Goal: Task Accomplishment & Management: Manage account settings

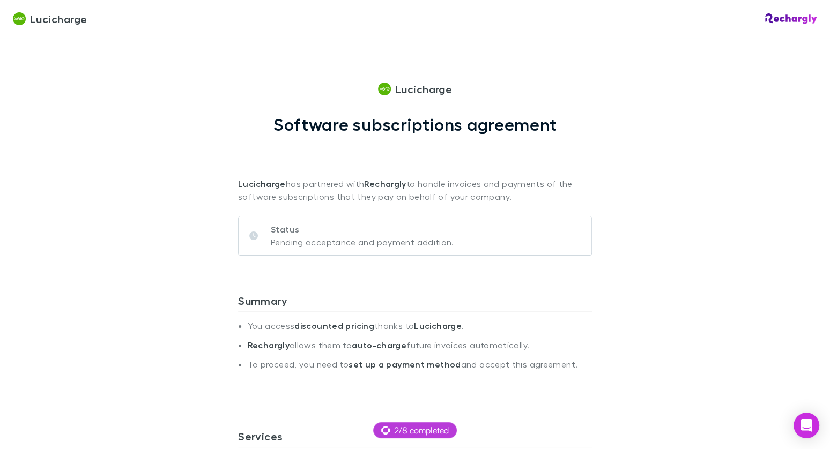
scroll to position [523, 0]
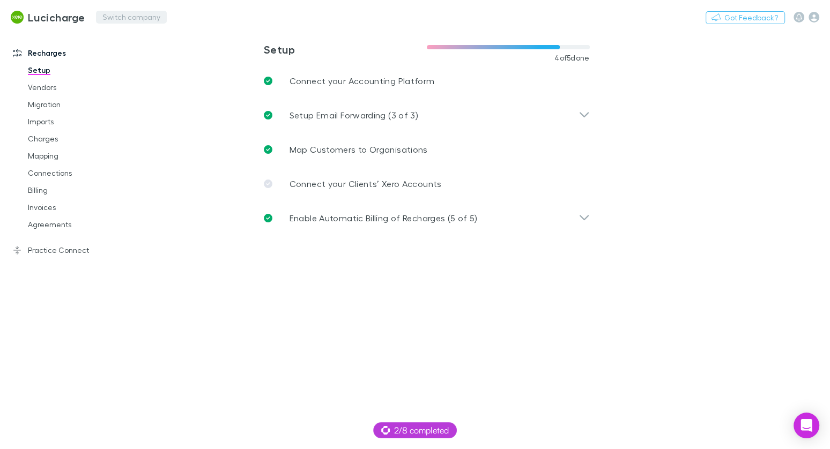
click at [124, 14] on button "Switch company" at bounding box center [131, 17] width 71 height 13
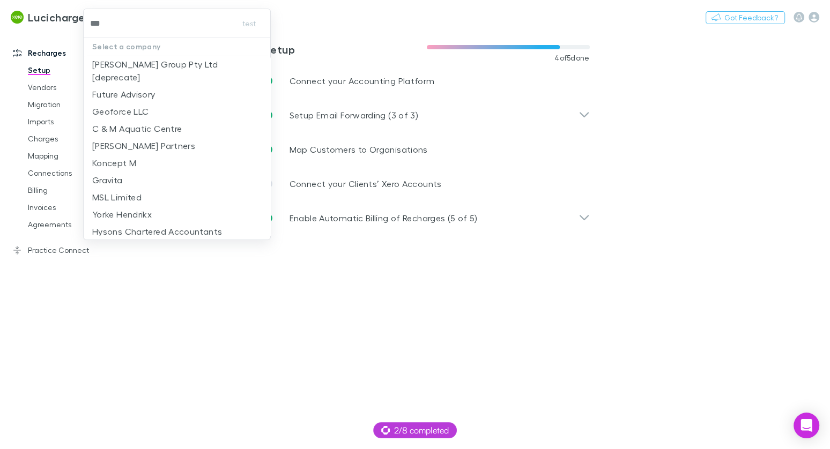
type input "****"
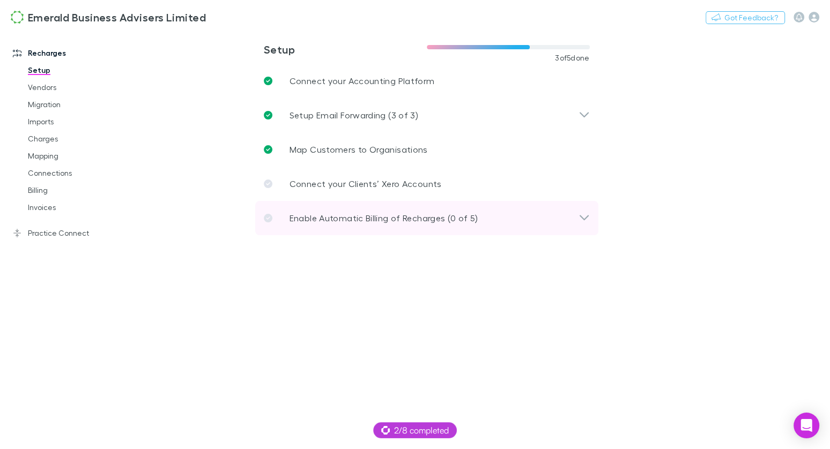
click at [349, 215] on p "Enable Automatic Billing of Recharges (0 of 5)" at bounding box center [384, 218] width 189 height 13
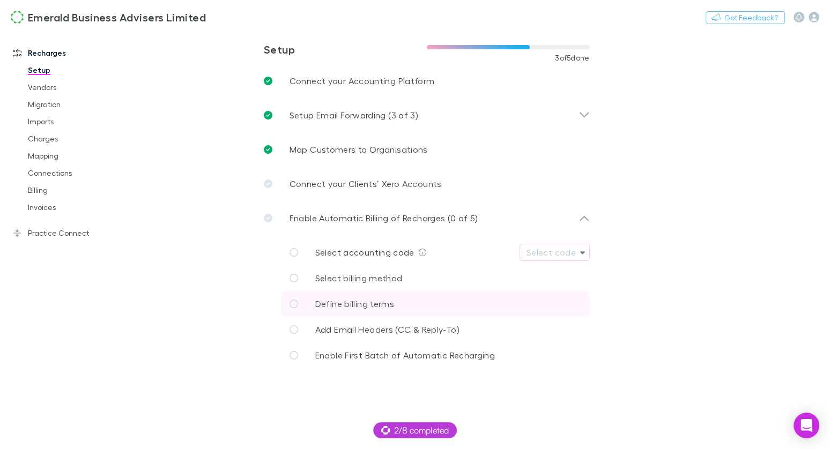
click at [403, 305] on link "Define billing terms" at bounding box center [435, 304] width 309 height 26
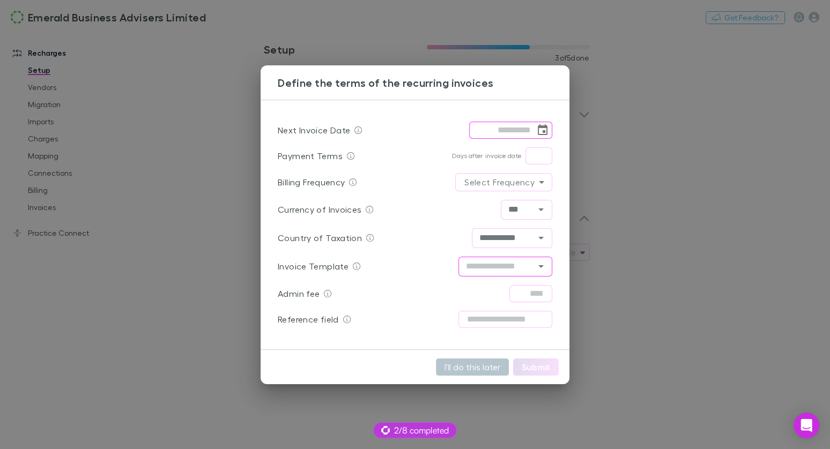
click at [541, 265] on icon "Open" at bounding box center [540, 266] width 5 height 3
click at [656, 262] on div "**********" at bounding box center [415, 224] width 830 height 449
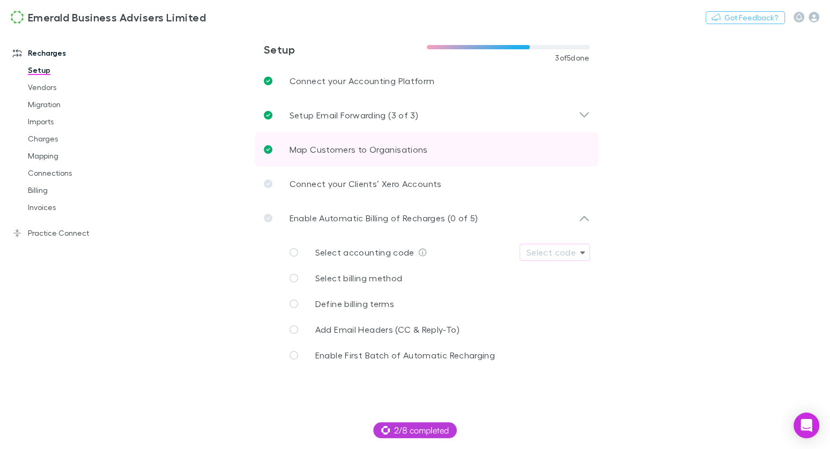
click at [352, 142] on link "Map Customers to Organisations" at bounding box center [426, 149] width 343 height 34
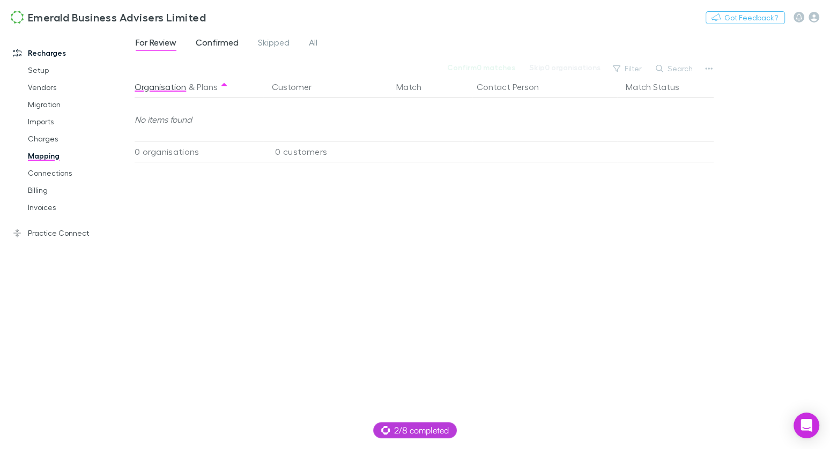
click at [238, 45] on span "Confirmed" at bounding box center [217, 44] width 43 height 14
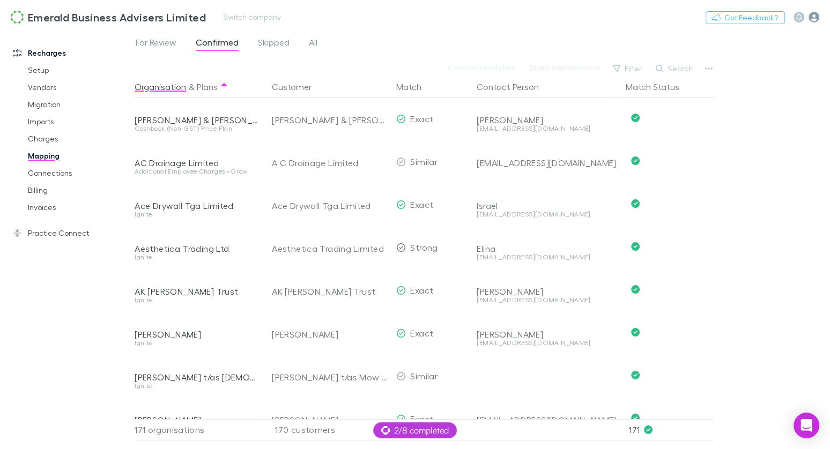
click at [812, 19] on icon "button" at bounding box center [814, 17] width 11 height 11
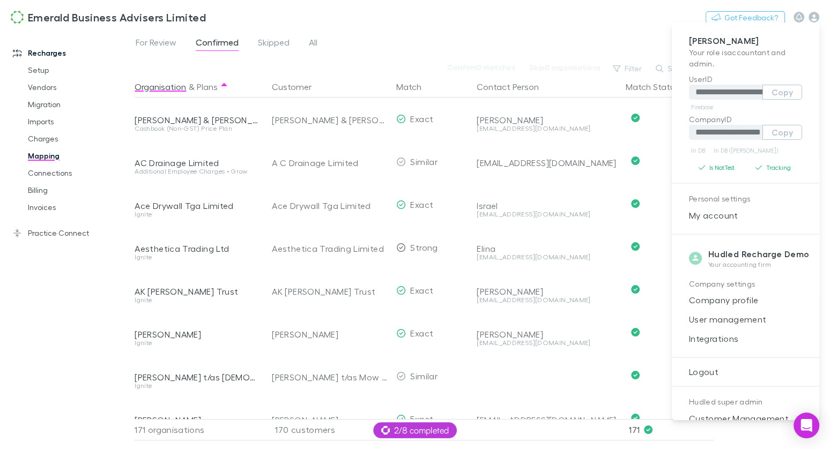
drag, startPoint x: 725, startPoint y: 337, endPoint x: 656, endPoint y: 264, distance: 100.5
click at [726, 337] on span "Integrations" at bounding box center [746, 339] width 130 height 13
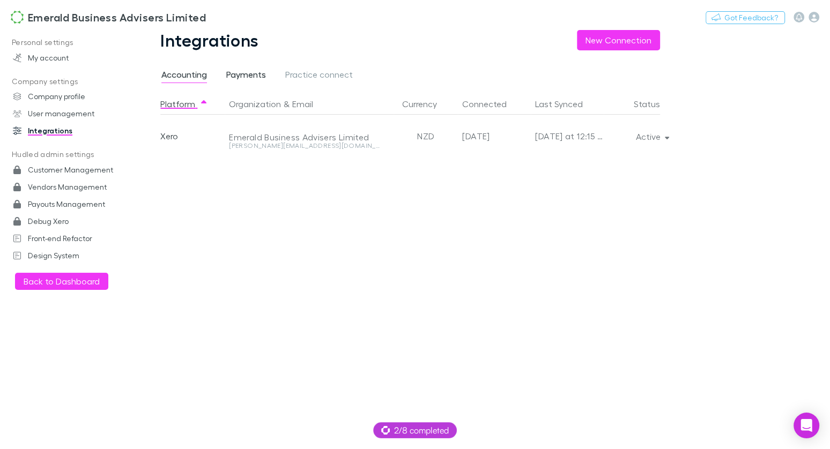
drag, startPoint x: 250, startPoint y: 77, endPoint x: 264, endPoint y: 75, distance: 14.1
click at [250, 77] on span "Payments" at bounding box center [246, 76] width 40 height 14
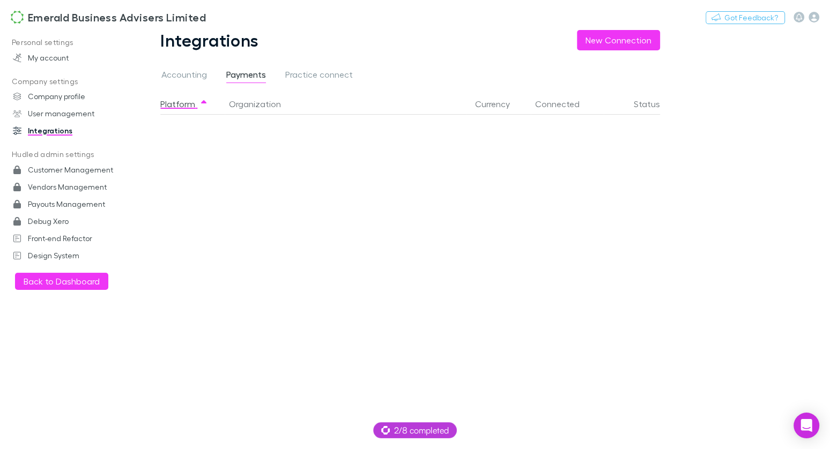
drag, startPoint x: 291, startPoint y: 73, endPoint x: 271, endPoint y: 74, distance: 19.9
click at [291, 73] on span "Practice connect" at bounding box center [319, 76] width 68 height 14
drag, startPoint x: 244, startPoint y: 75, endPoint x: 229, endPoint y: 75, distance: 14.5
click at [244, 75] on span "Payments" at bounding box center [246, 76] width 40 height 14
click at [189, 75] on span "Accounting" at bounding box center [184, 76] width 46 height 14
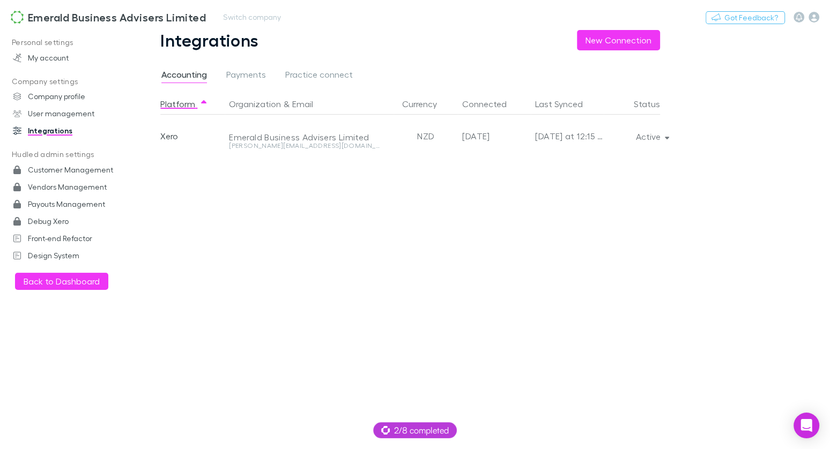
click at [64, 26] on link "Emerald Business Advisers Limited" at bounding box center [108, 17] width 208 height 26
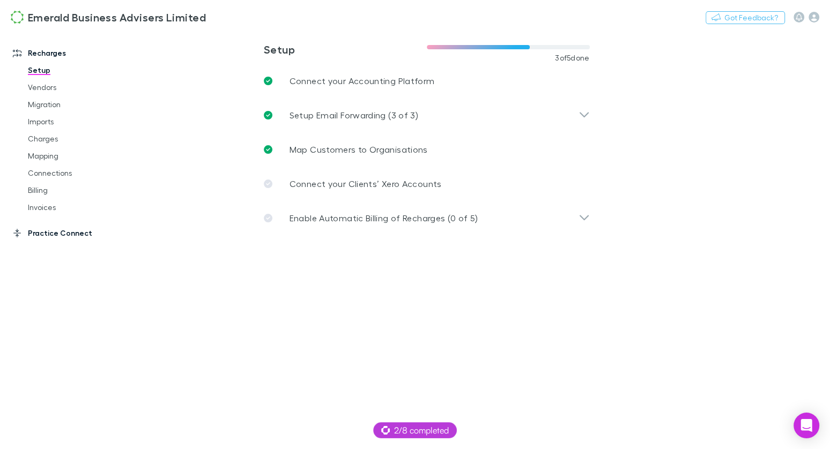
drag, startPoint x: 50, startPoint y: 232, endPoint x: 60, endPoint y: 238, distance: 10.6
click at [51, 232] on link "Practice Connect" at bounding box center [67, 233] width 130 height 17
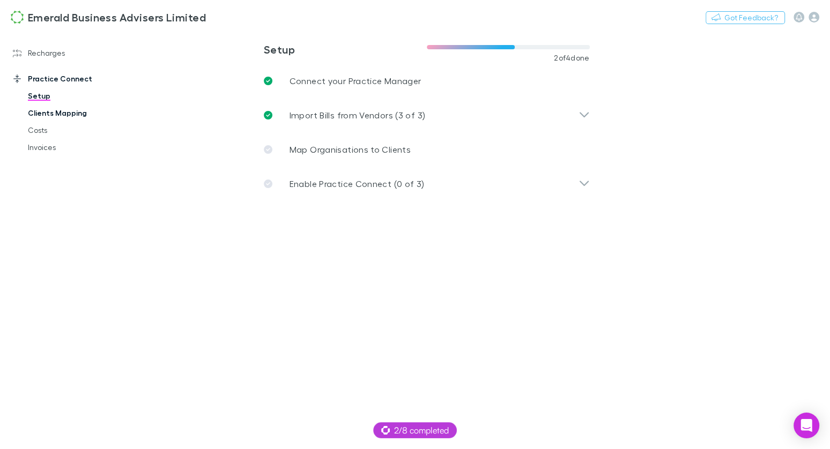
click at [58, 113] on link "Clients Mapping" at bounding box center [74, 113] width 115 height 17
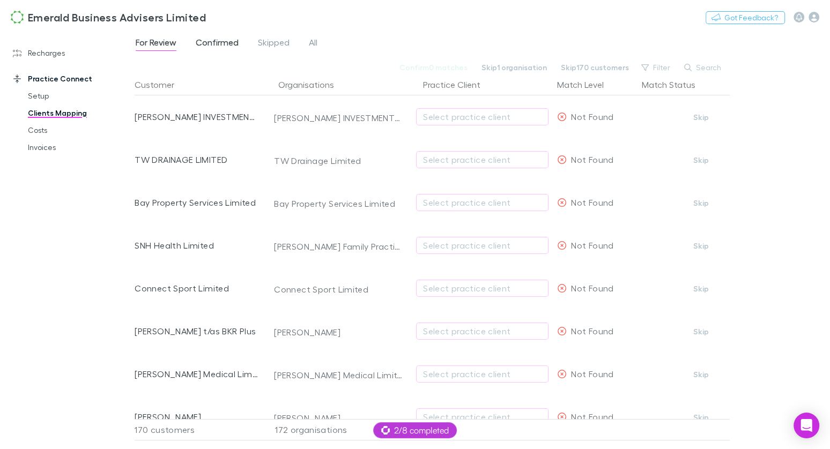
click at [225, 44] on span "Confirmed" at bounding box center [217, 44] width 43 height 14
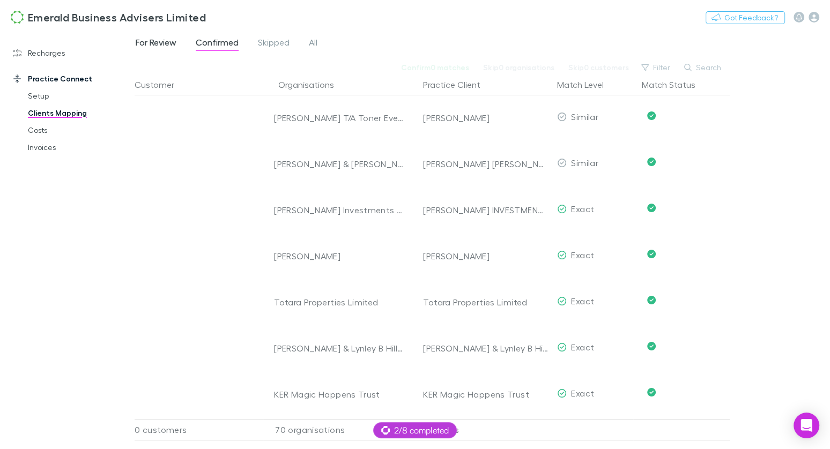
click at [158, 42] on span "For Review" at bounding box center [156, 44] width 41 height 14
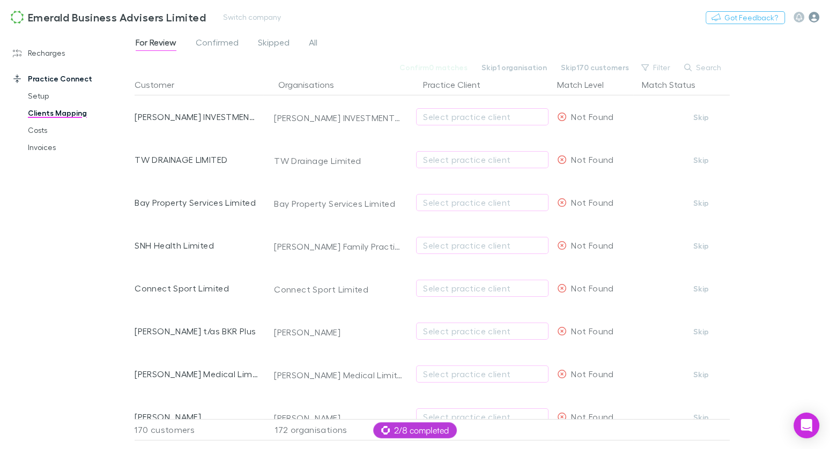
click at [817, 14] on icon "button" at bounding box center [814, 17] width 11 height 11
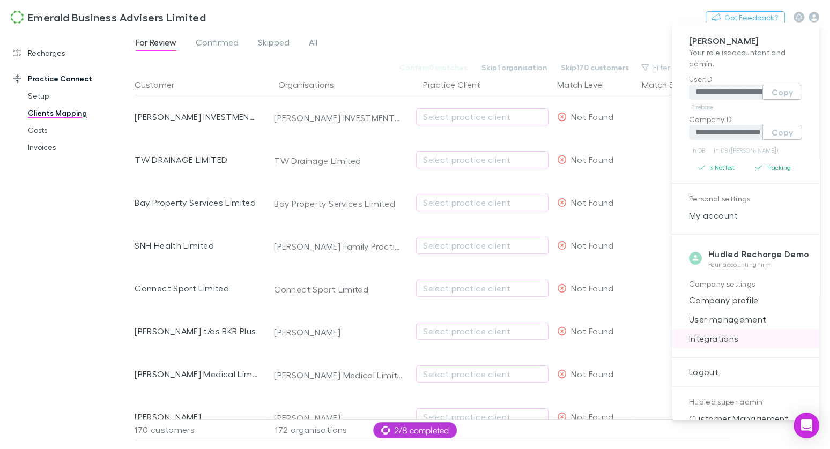
drag, startPoint x: 734, startPoint y: 336, endPoint x: 724, endPoint y: 331, distance: 11.5
click at [734, 336] on span "Integrations" at bounding box center [746, 339] width 130 height 13
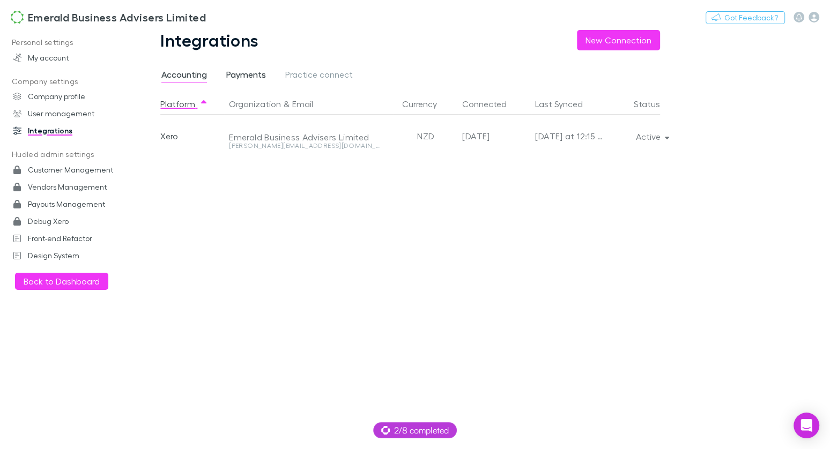
click at [261, 72] on span "Payments" at bounding box center [246, 76] width 40 height 14
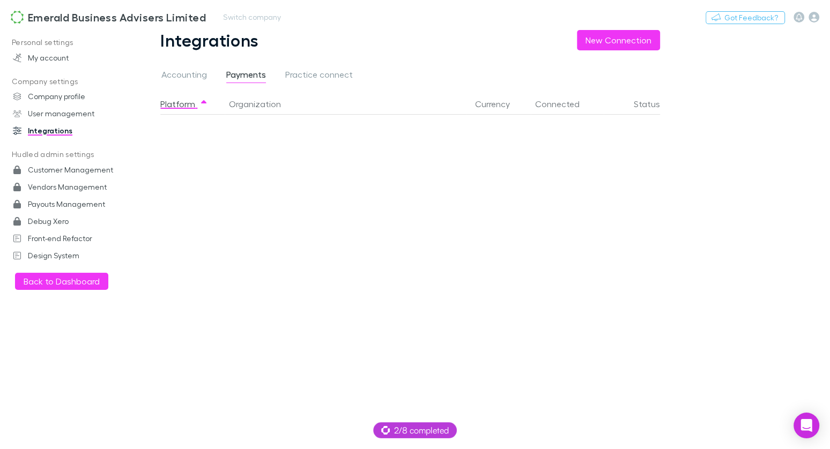
click at [55, 20] on h3 "Emerald Business Advisers Limited" at bounding box center [117, 17] width 178 height 13
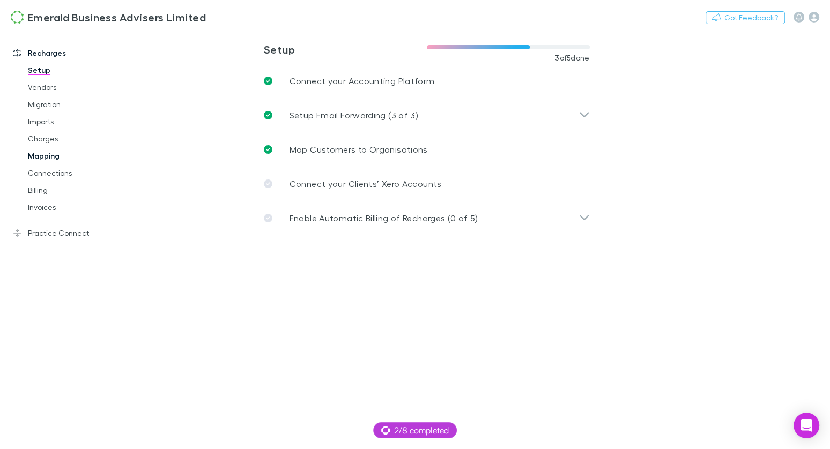
click at [46, 154] on link "Mapping" at bounding box center [74, 155] width 115 height 17
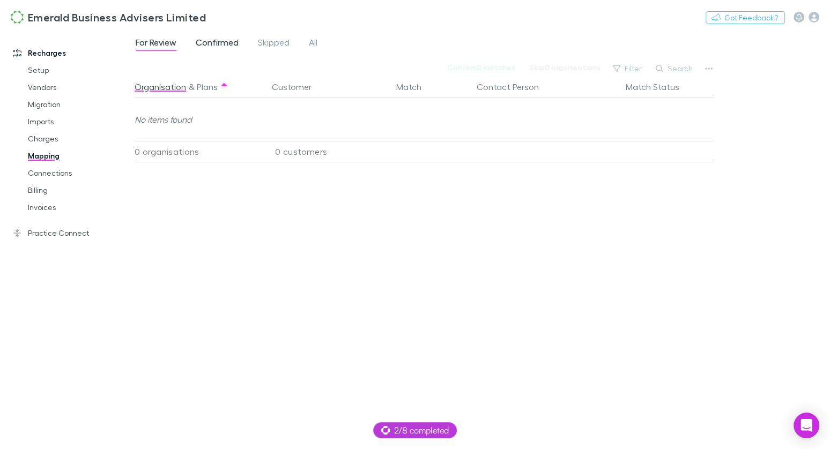
click at [205, 42] on span "Confirmed" at bounding box center [217, 44] width 43 height 14
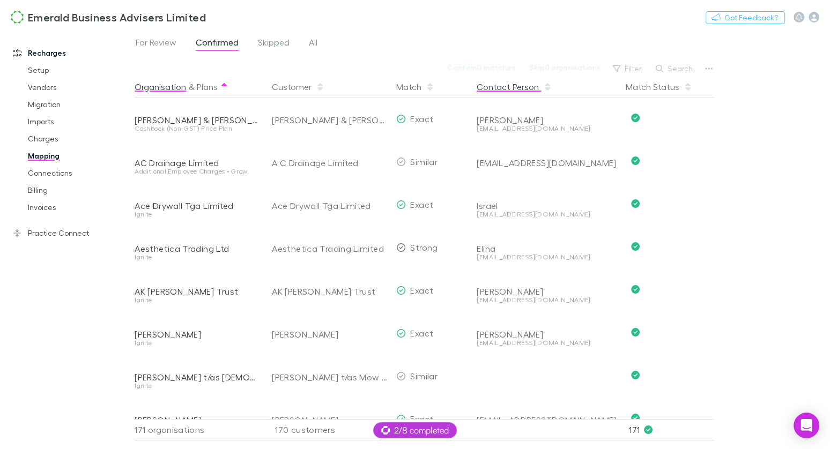
click at [504, 84] on button "Contact Person" at bounding box center [514, 86] width 75 height 21
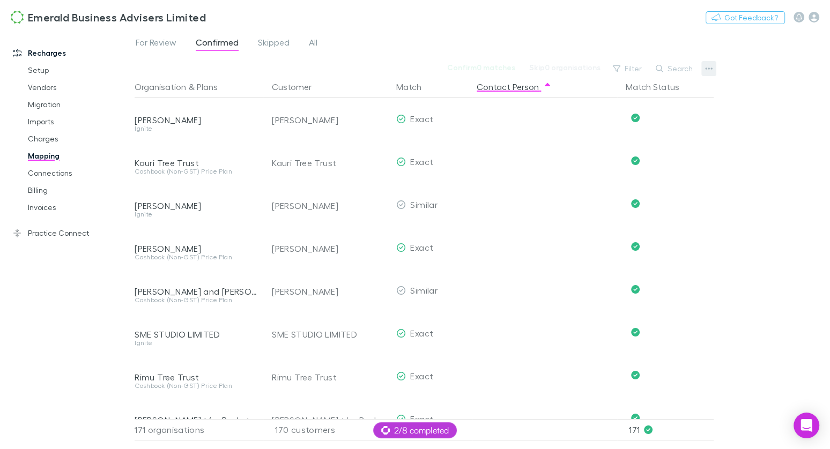
click at [712, 69] on icon "button" at bounding box center [710, 69] width 8 height 2
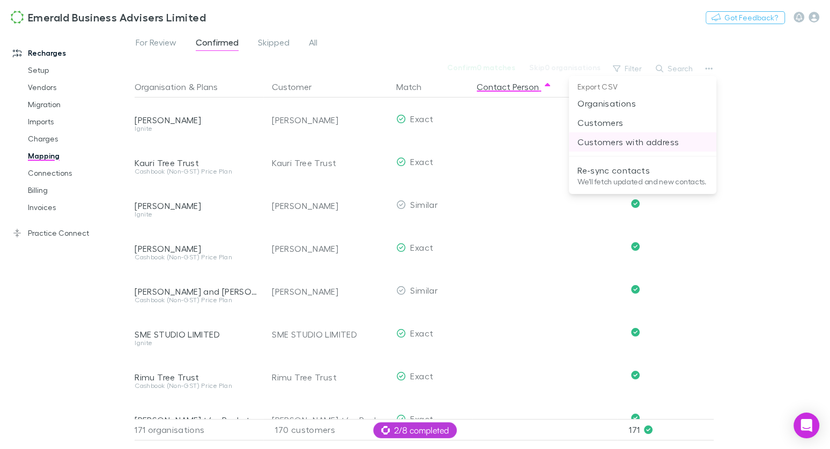
click at [661, 143] on p "Customers with address" at bounding box center [643, 142] width 130 height 13
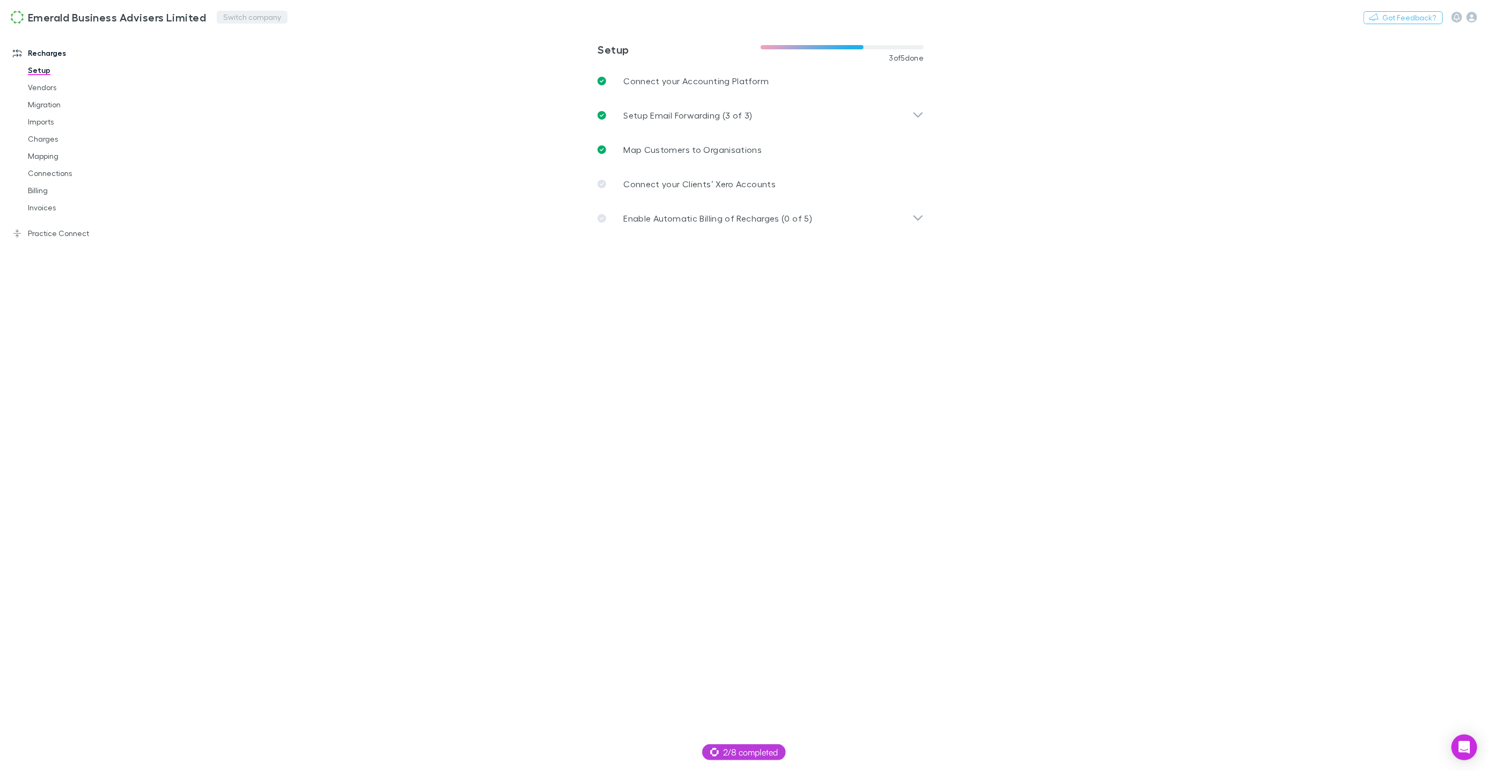
click at [265, 16] on button "Switch company" at bounding box center [252, 17] width 71 height 13
type input "*****"
click at [289, 63] on li "Forte in Numbers" at bounding box center [295, 64] width 187 height 17
drag, startPoint x: 48, startPoint y: 153, endPoint x: 55, endPoint y: 152, distance: 7.1
click at [48, 153] on link "Mapping" at bounding box center [80, 155] width 126 height 17
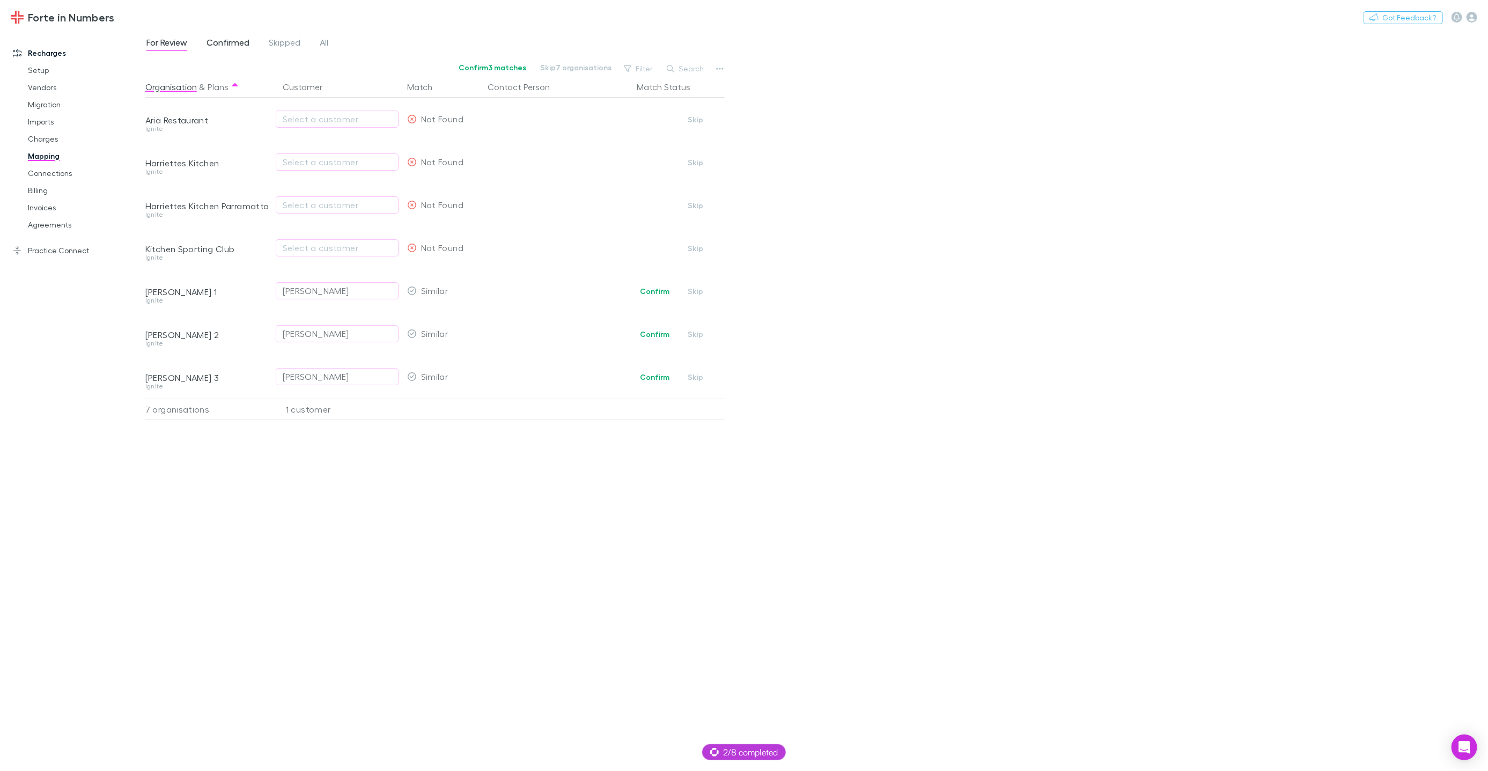
click at [225, 41] on span "Confirmed" at bounding box center [227, 44] width 43 height 14
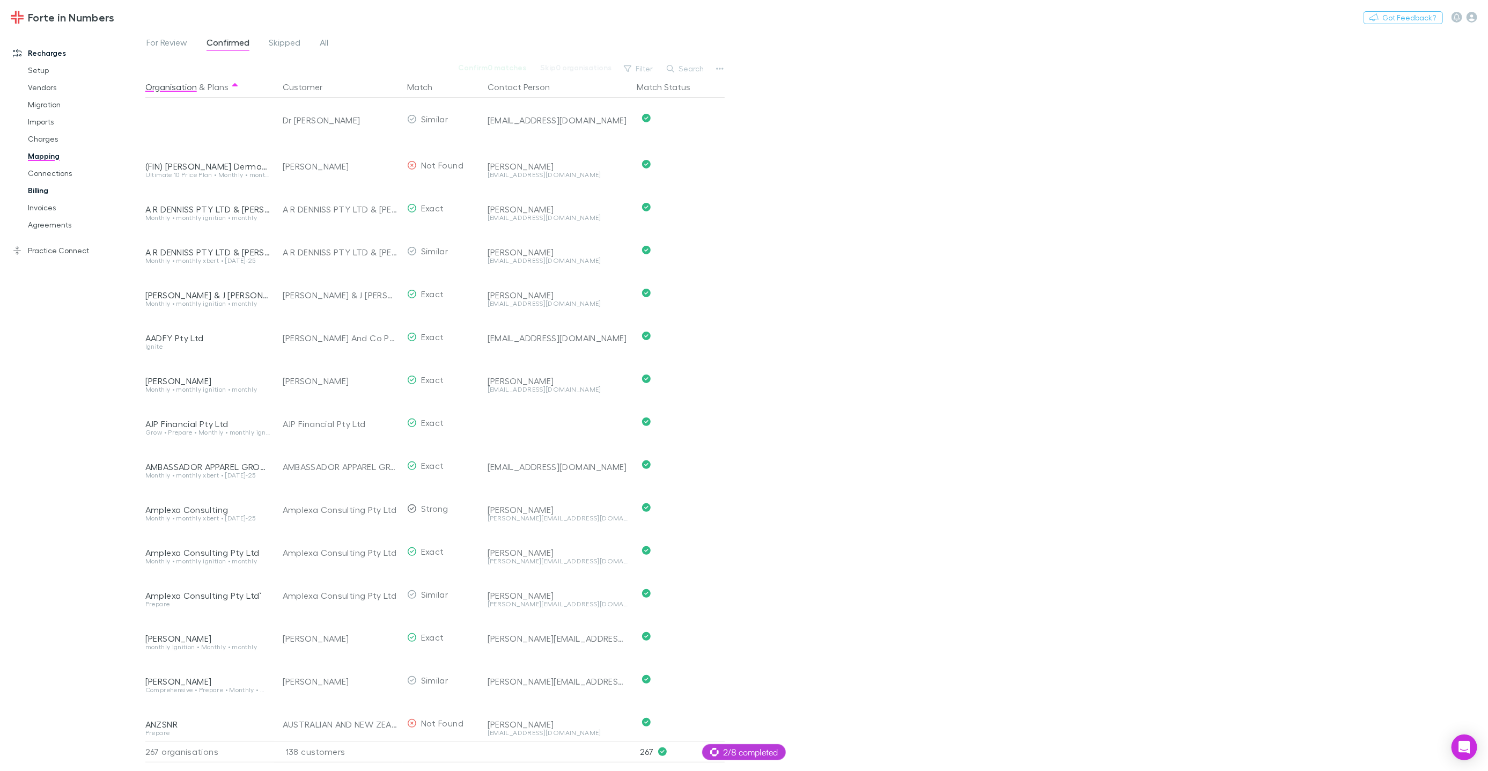
click at [46, 190] on link "Billing" at bounding box center [80, 190] width 126 height 17
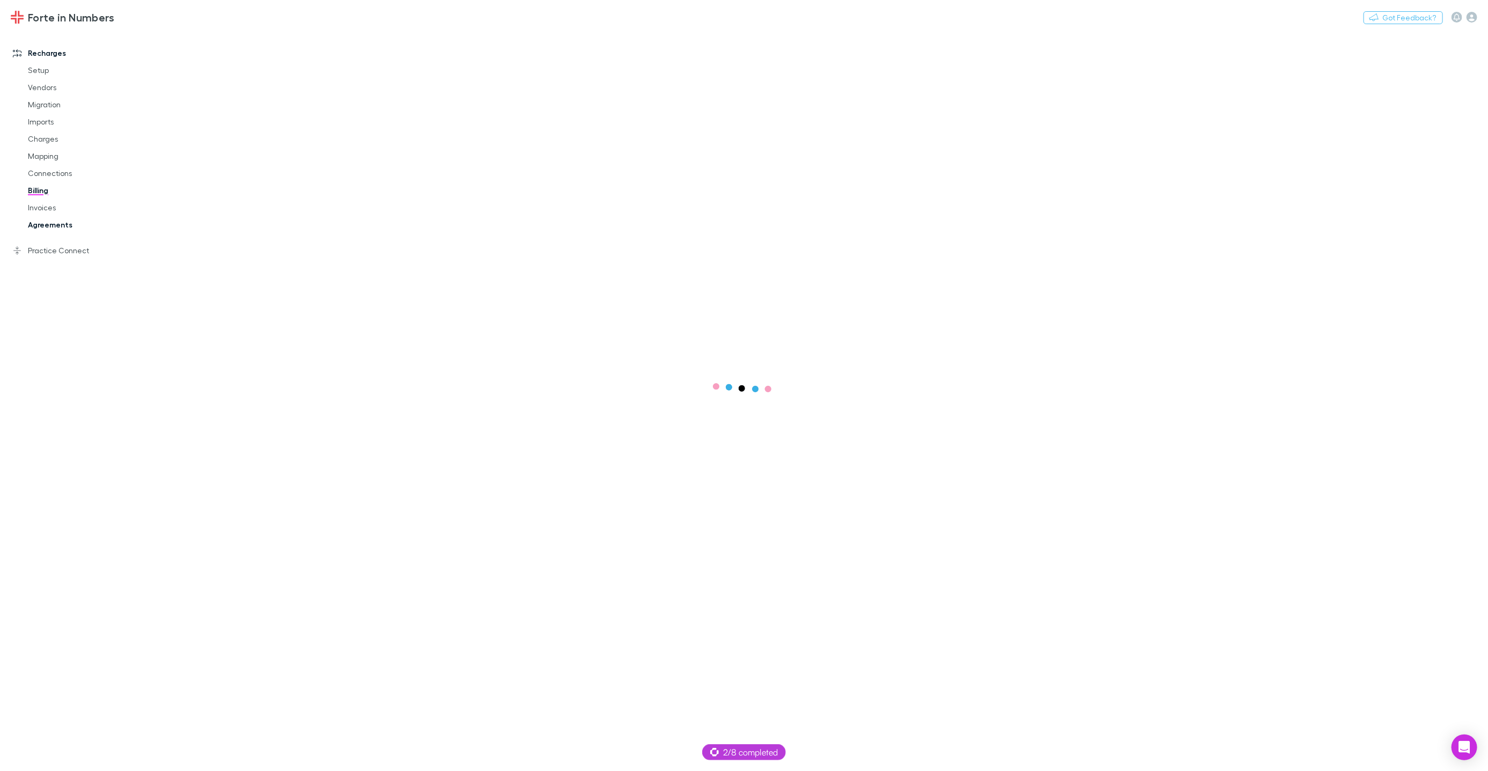
click at [50, 222] on link "Agreements" at bounding box center [80, 224] width 126 height 17
click at [62, 252] on link "Practice Connect" at bounding box center [72, 250] width 141 height 17
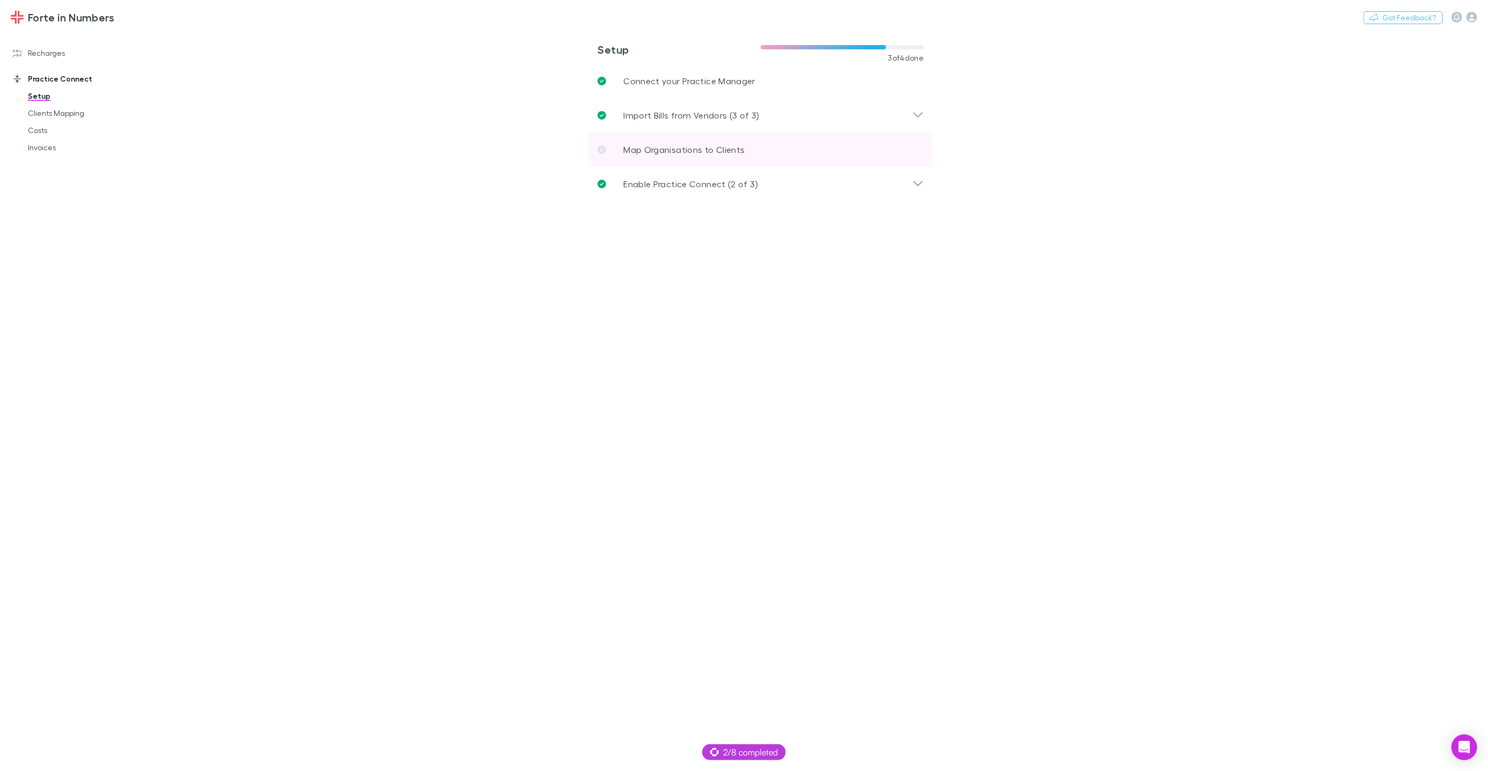
click at [708, 139] on link "Map Organisations to Clients" at bounding box center [760, 149] width 343 height 34
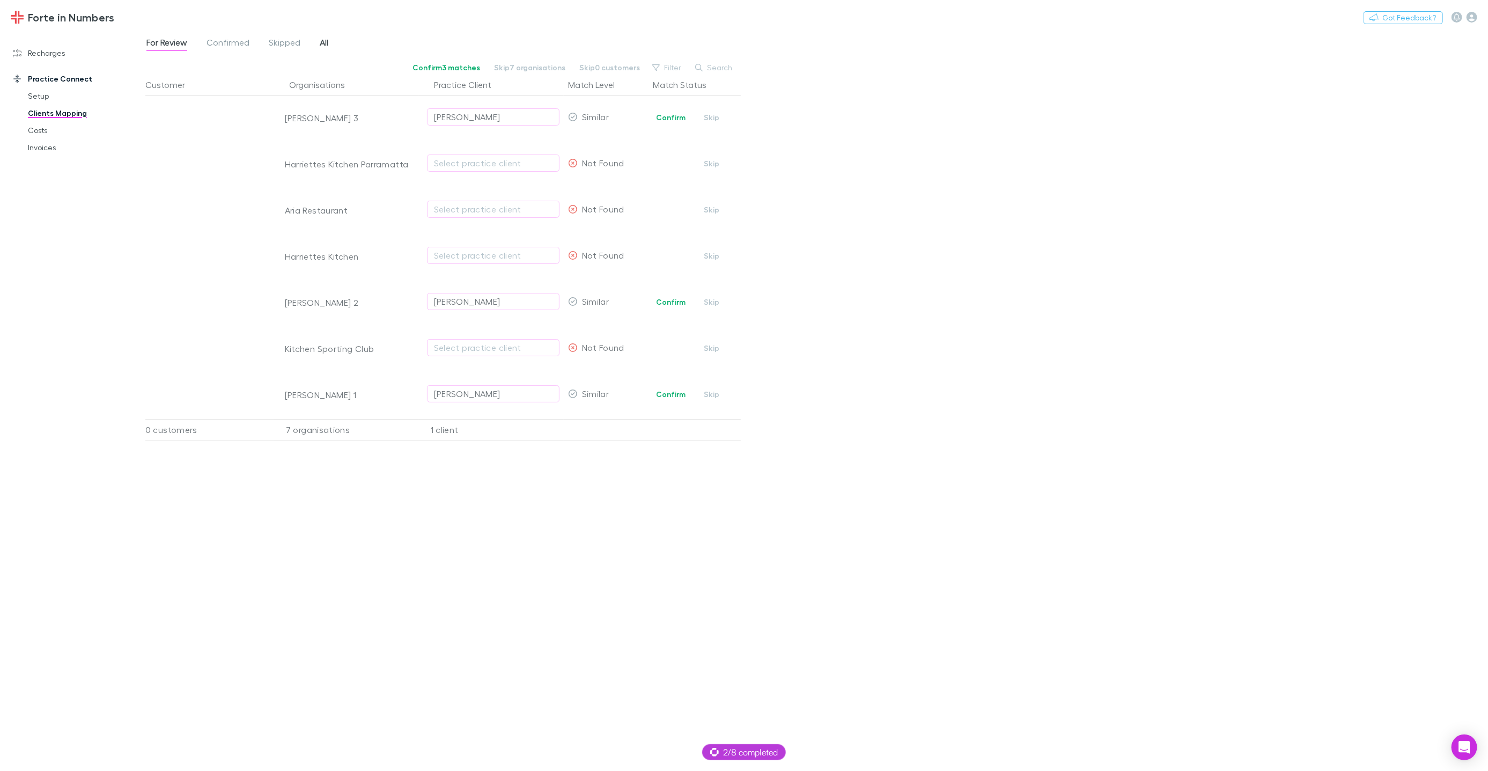
click at [322, 43] on span "All" at bounding box center [324, 44] width 9 height 14
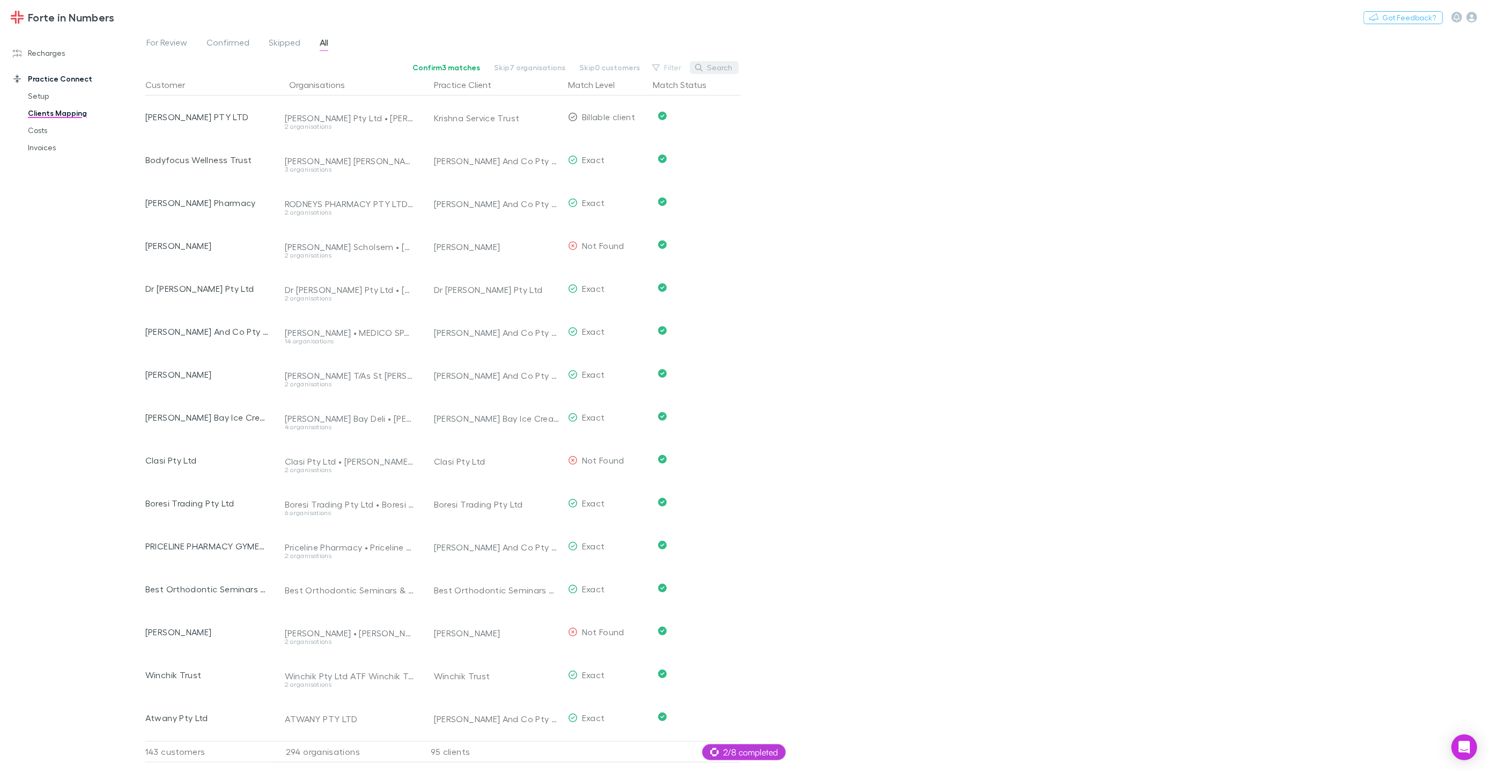
click at [718, 69] on button "Search" at bounding box center [714, 67] width 49 height 13
paste input "*********"
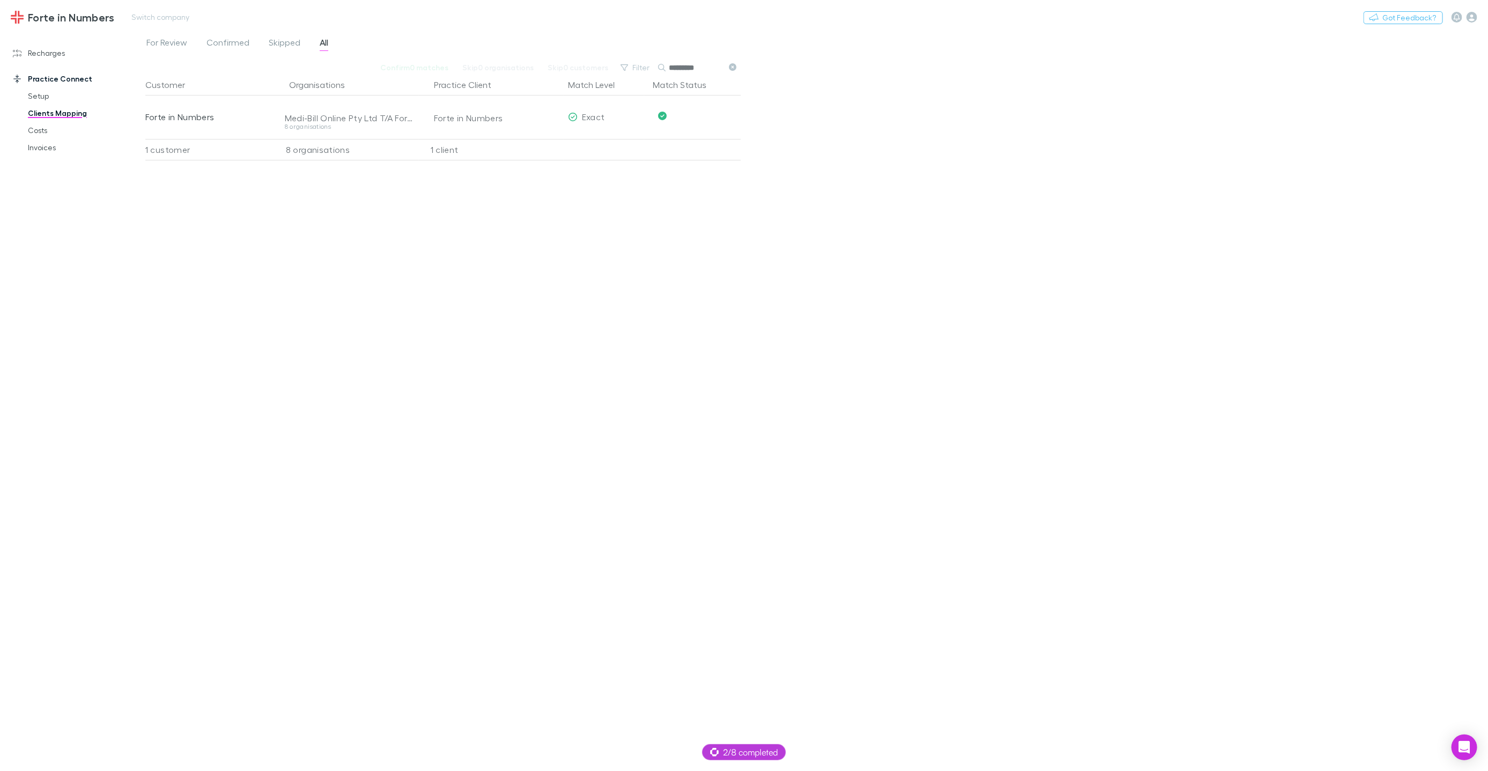
type input "*********"
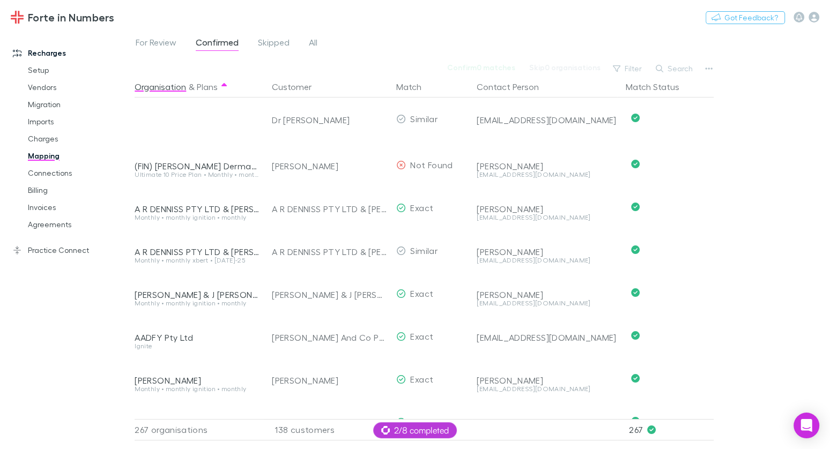
click at [160, 21] on button "Switch company" at bounding box center [160, 17] width 71 height 13
type input "****"
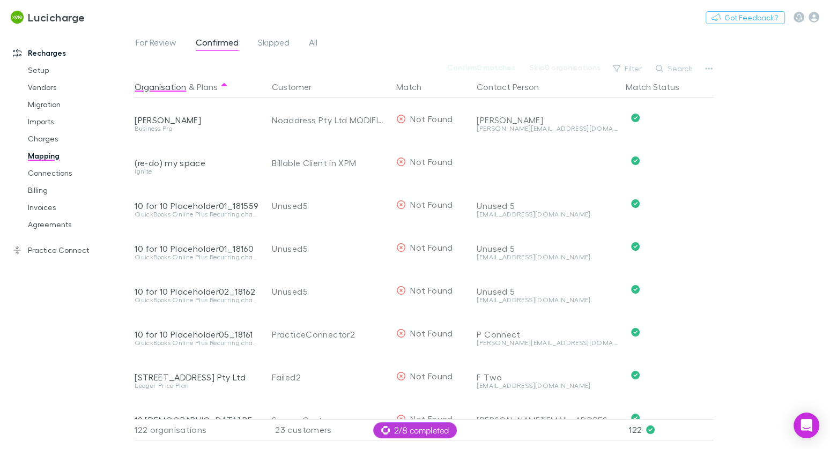
drag, startPoint x: 41, startPoint y: 67, endPoint x: 125, endPoint y: 55, distance: 85.0
click at [41, 67] on link "Setup" at bounding box center [74, 70] width 115 height 17
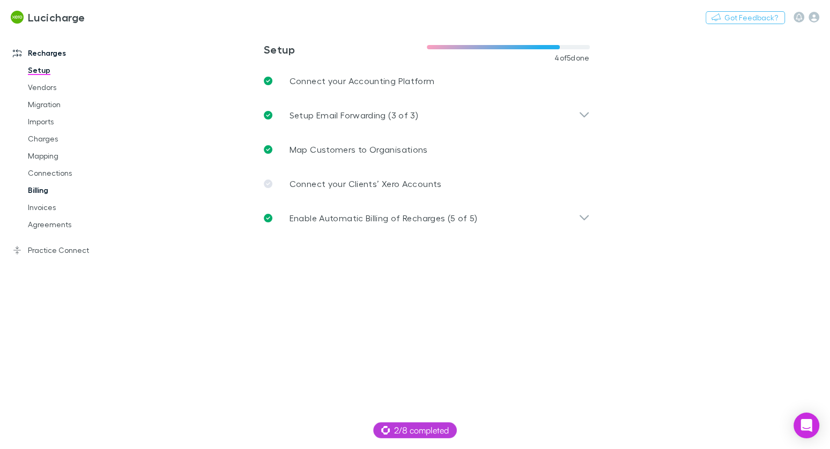
drag, startPoint x: 54, startPoint y: 248, endPoint x: 76, endPoint y: 192, distance: 60.5
click at [54, 249] on link "Practice Connect" at bounding box center [67, 250] width 130 height 17
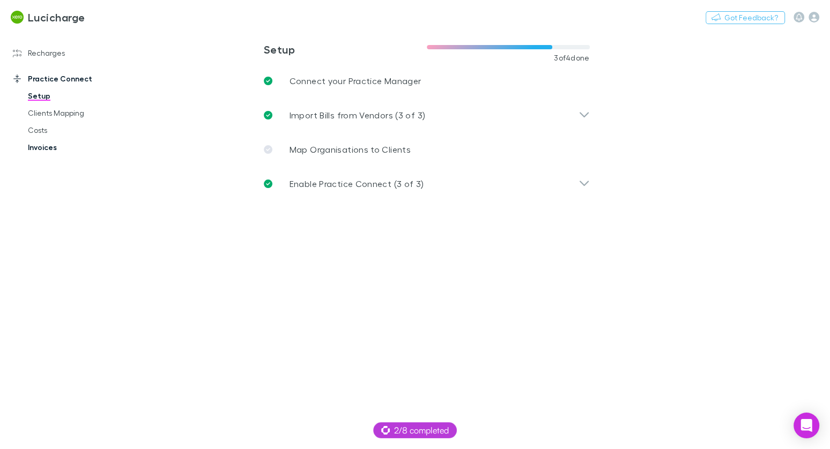
click at [48, 149] on link "Invoices" at bounding box center [74, 147] width 115 height 17
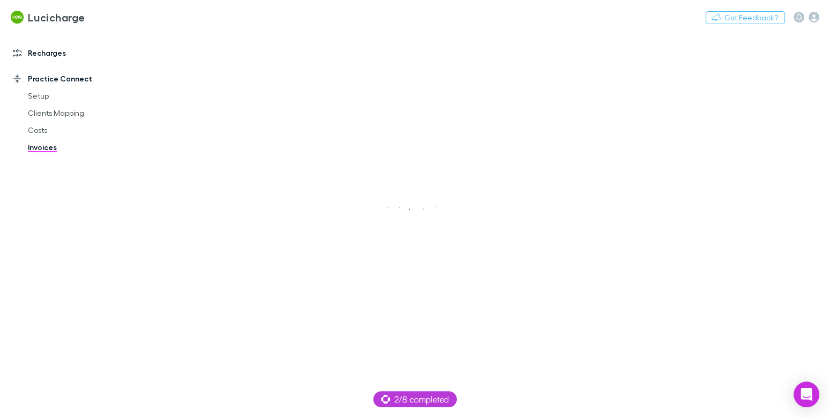
drag, startPoint x: 54, startPoint y: 54, endPoint x: 87, endPoint y: 60, distance: 34.3
click at [54, 54] on link "Recharges" at bounding box center [67, 53] width 130 height 17
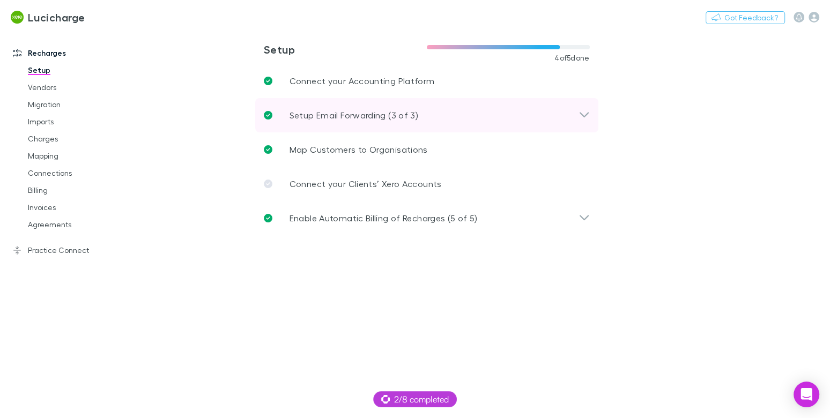
drag, startPoint x: 334, startPoint y: 113, endPoint x: 403, endPoint y: 117, distance: 69.3
click at [334, 113] on p "Setup Email Forwarding (3 of 3)" at bounding box center [354, 115] width 129 height 13
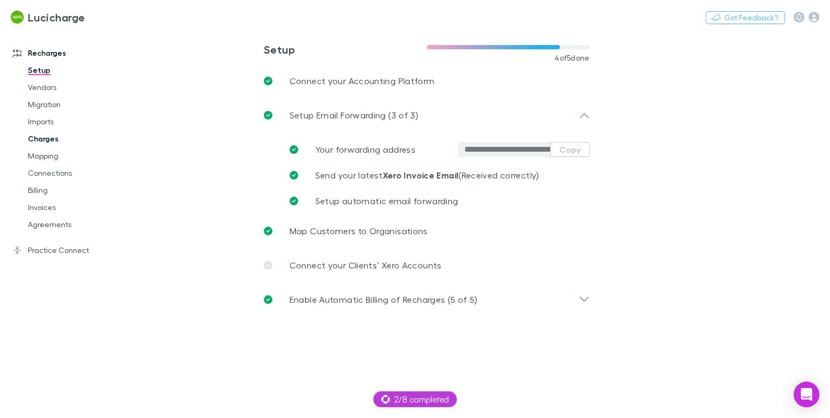
click at [49, 140] on link "Charges" at bounding box center [74, 138] width 115 height 17
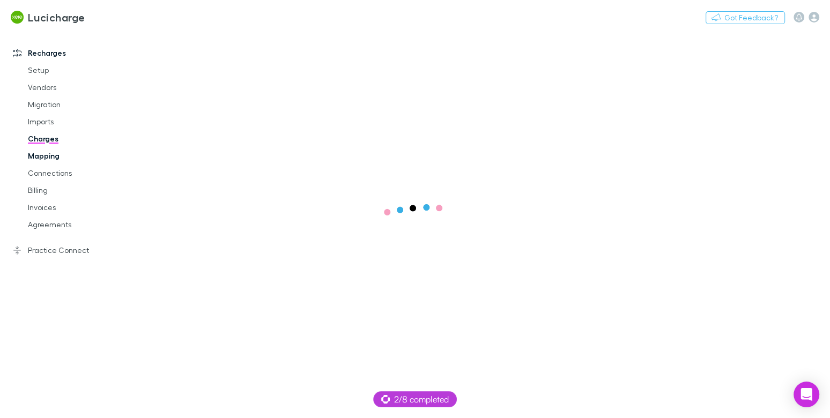
click at [49, 154] on link "Mapping" at bounding box center [74, 155] width 115 height 17
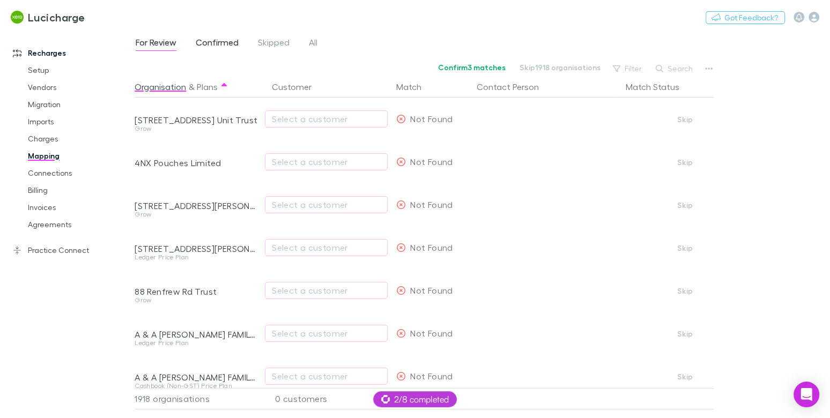
click at [218, 47] on span "Confirmed" at bounding box center [217, 44] width 43 height 14
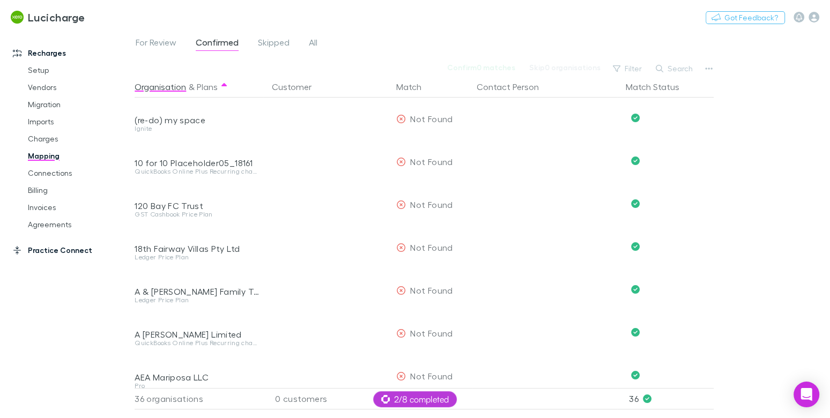
click at [72, 251] on link "Practice Connect" at bounding box center [67, 250] width 130 height 17
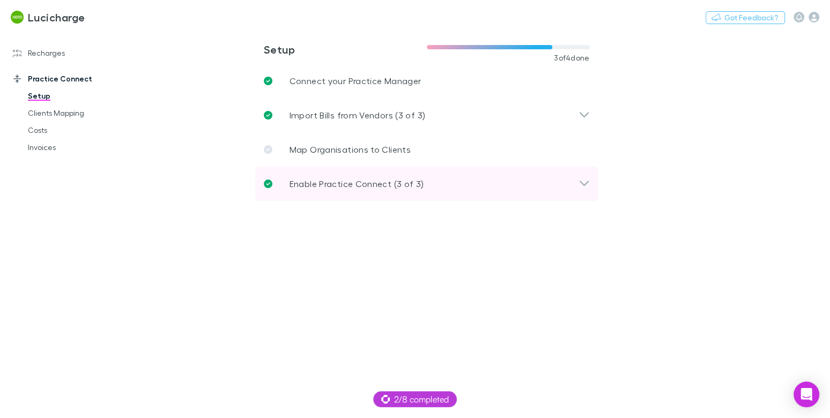
click at [319, 178] on p "Enable Practice Connect (3 of 3)" at bounding box center [357, 184] width 135 height 13
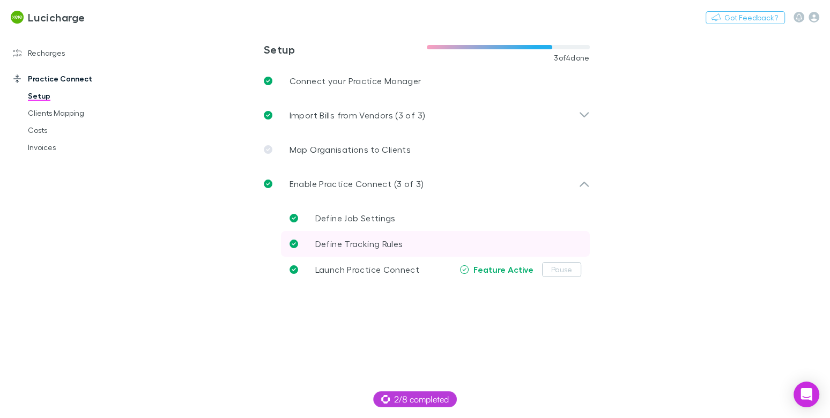
click at [330, 241] on span "Define Tracking Rules" at bounding box center [359, 244] width 88 height 10
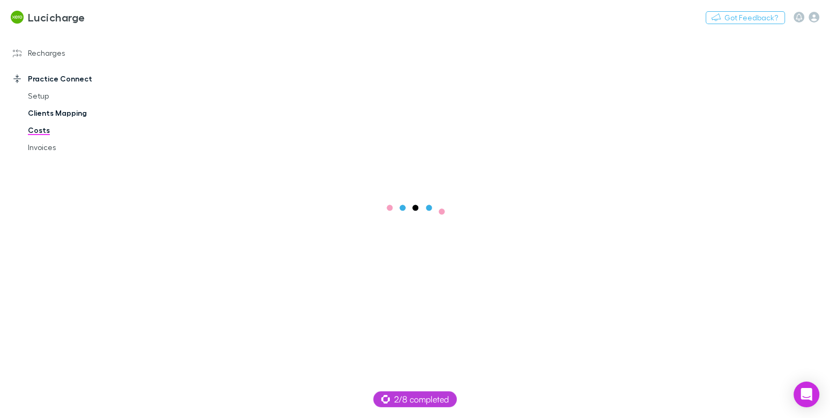
click at [49, 115] on link "Clients Mapping" at bounding box center [74, 113] width 115 height 17
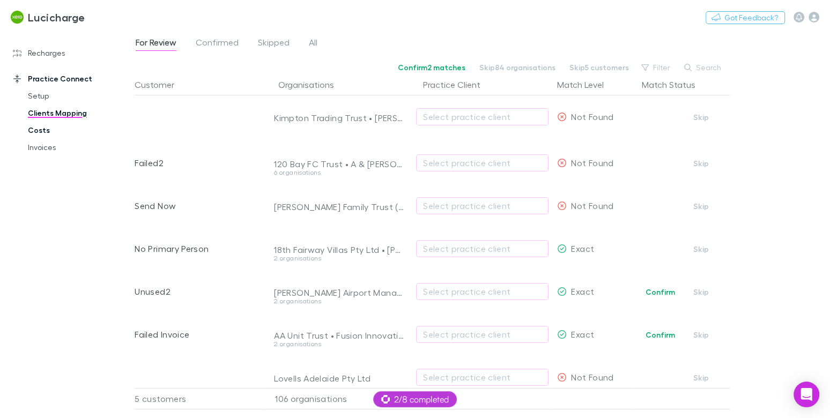
click at [41, 131] on link "Costs" at bounding box center [74, 130] width 115 height 17
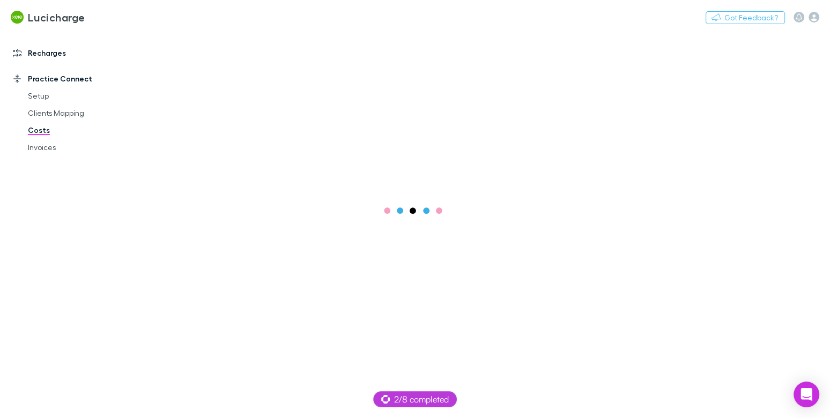
click at [55, 51] on link "Recharges" at bounding box center [67, 53] width 130 height 17
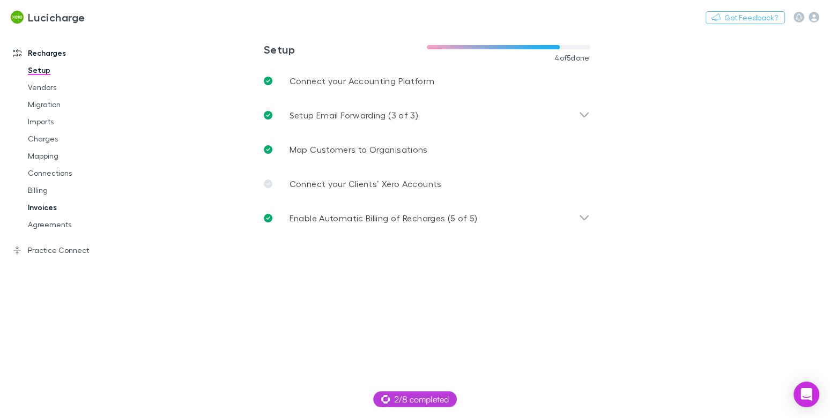
click at [45, 212] on link "Invoices" at bounding box center [74, 207] width 115 height 17
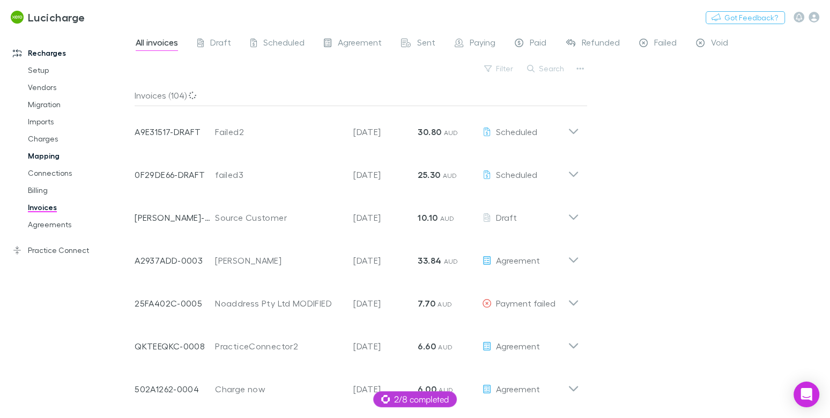
click at [46, 157] on link "Mapping" at bounding box center [74, 155] width 115 height 17
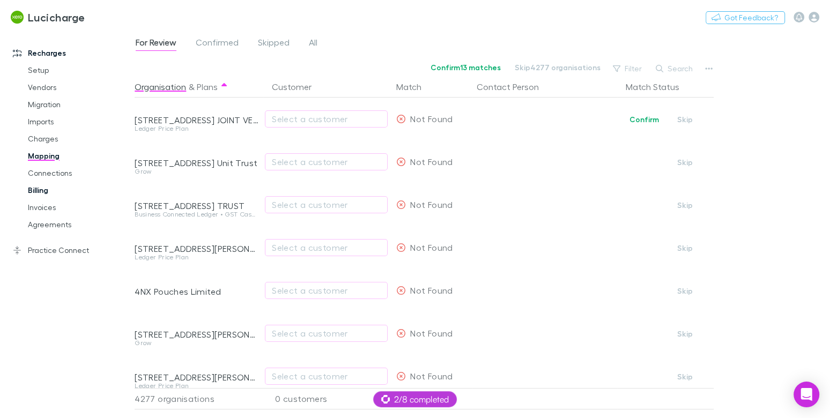
click at [42, 197] on link "Billing" at bounding box center [74, 190] width 115 height 17
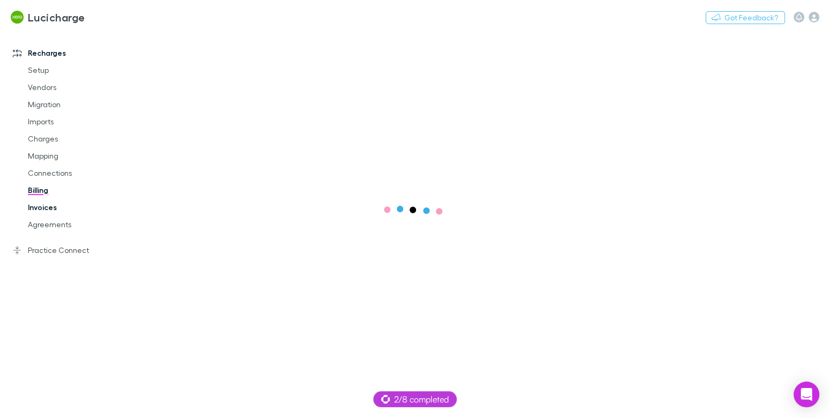
click at [58, 206] on link "Invoices" at bounding box center [74, 207] width 115 height 17
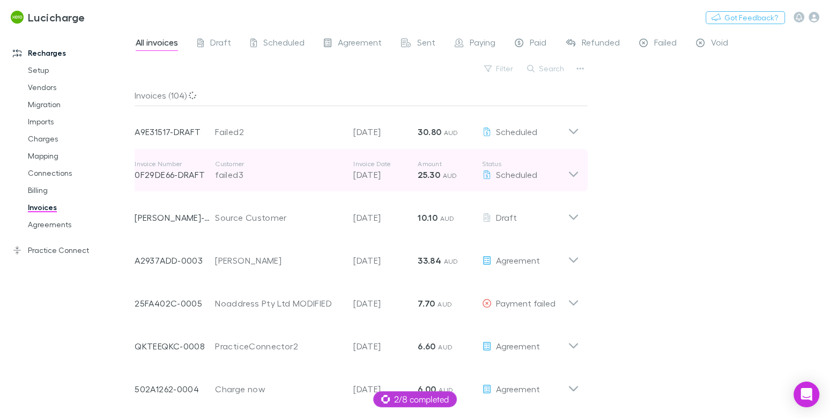
drag, startPoint x: 265, startPoint y: 178, endPoint x: 275, endPoint y: 171, distance: 12.7
click at [265, 178] on div "failed3" at bounding box center [279, 174] width 128 height 13
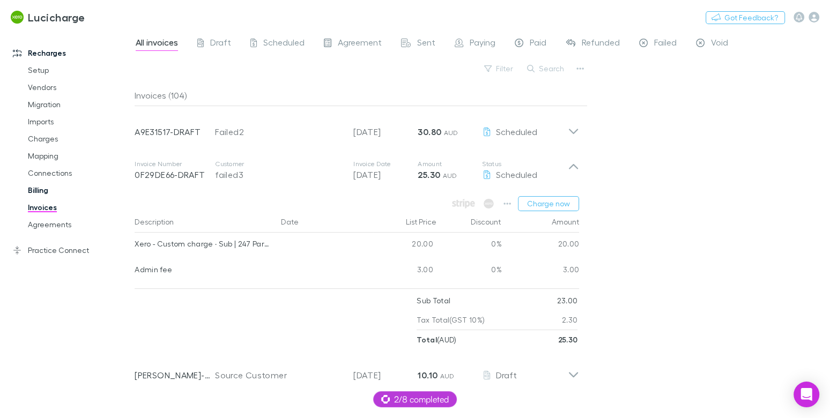
drag, startPoint x: 67, startPoint y: 221, endPoint x: 109, endPoint y: 194, distance: 50.1
click at [67, 222] on link "Agreements" at bounding box center [74, 224] width 115 height 17
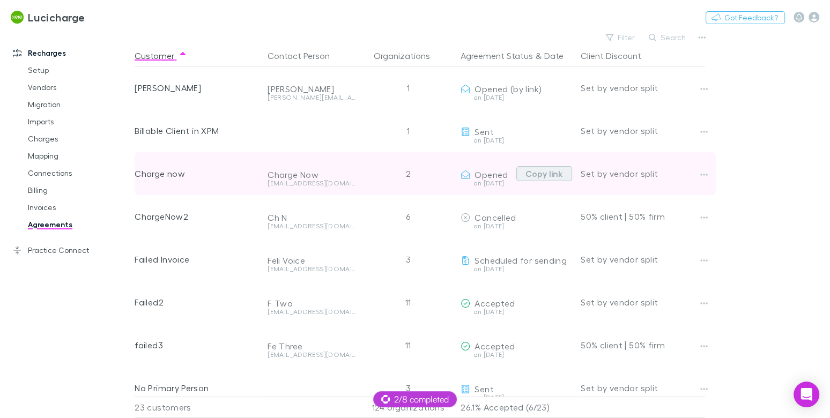
drag, startPoint x: 545, startPoint y: 174, endPoint x: 551, endPoint y: 172, distance: 6.3
click at [545, 174] on button "Copy link" at bounding box center [545, 173] width 56 height 15
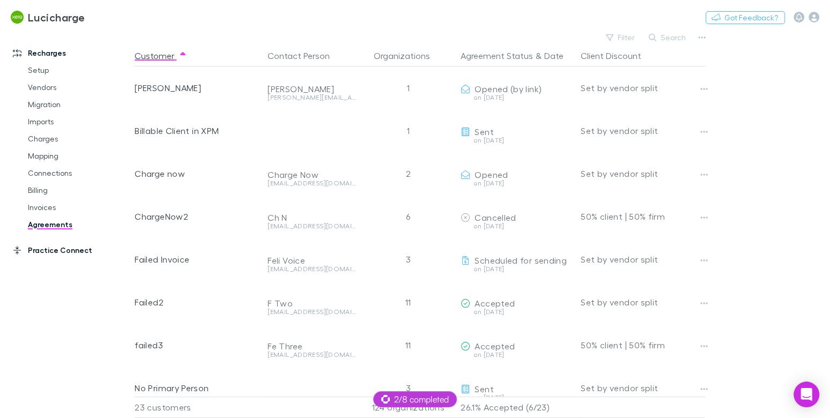
drag, startPoint x: 57, startPoint y: 249, endPoint x: 63, endPoint y: 252, distance: 6.3
click at [57, 249] on link "Practice Connect" at bounding box center [67, 250] width 130 height 17
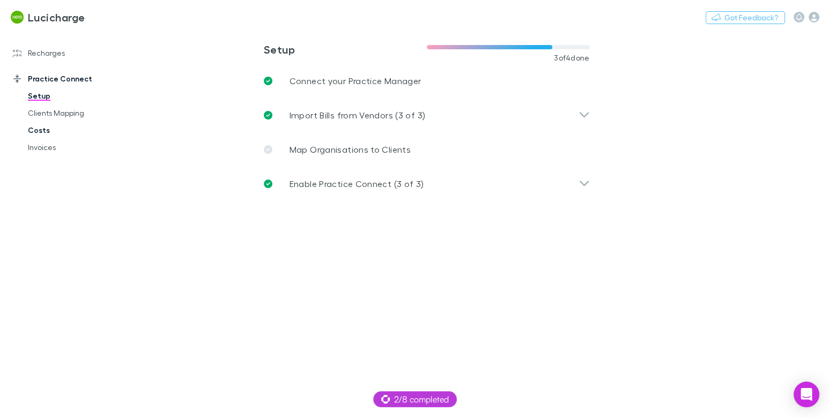
click at [43, 130] on link "Costs" at bounding box center [74, 130] width 115 height 17
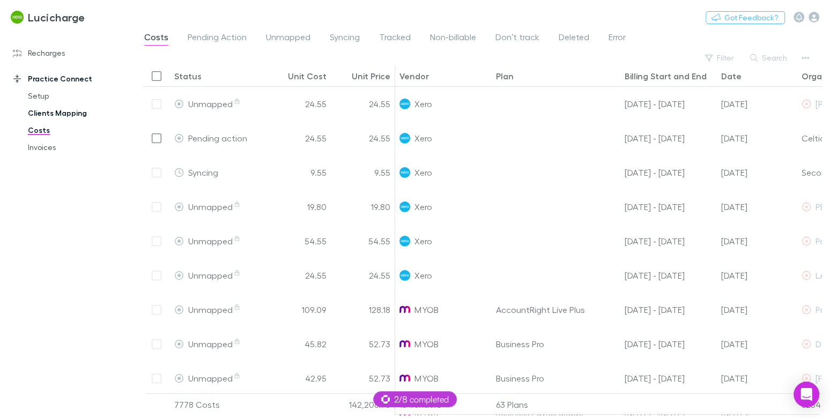
click at [60, 116] on link "Clients Mapping" at bounding box center [74, 113] width 115 height 17
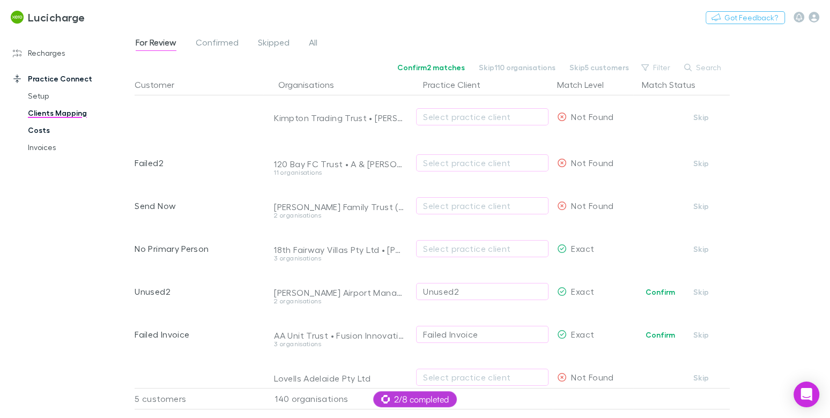
click at [32, 131] on link "Costs" at bounding box center [74, 130] width 115 height 17
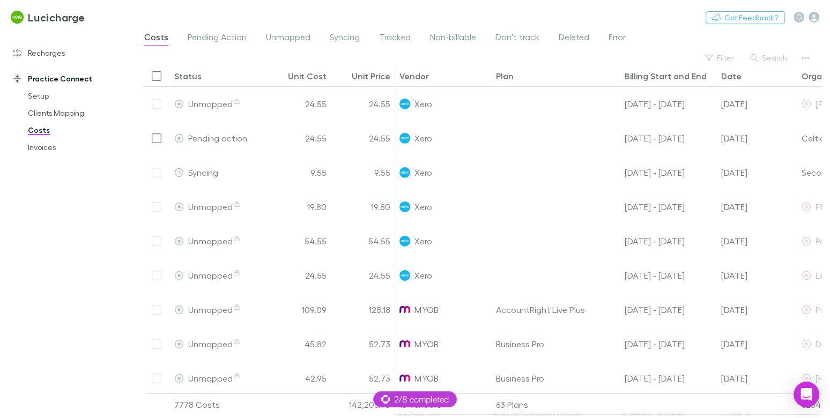
click at [401, 40] on span "Tracked" at bounding box center [395, 39] width 32 height 14
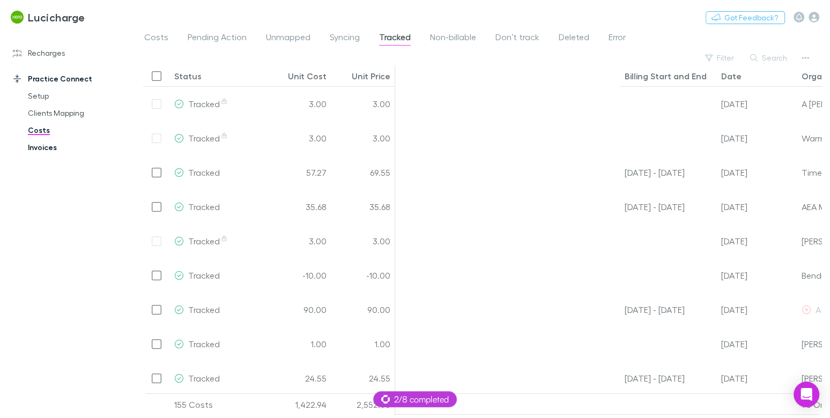
scroll to position [0, 298]
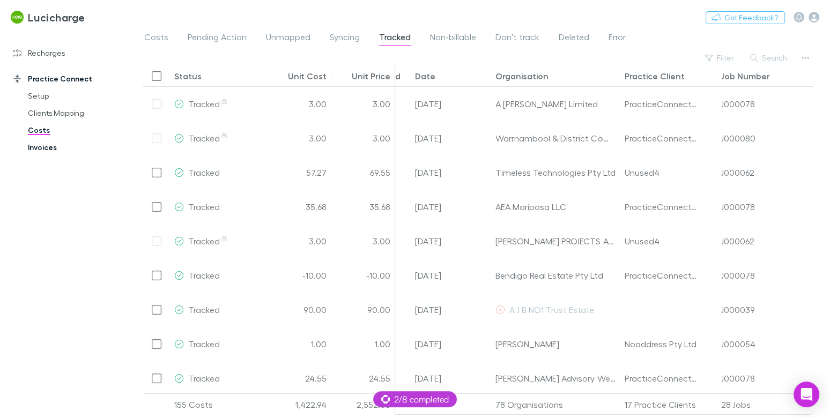
drag, startPoint x: 36, startPoint y: 150, endPoint x: 43, endPoint y: 147, distance: 7.5
click at [36, 149] on link "Invoices" at bounding box center [74, 147] width 115 height 17
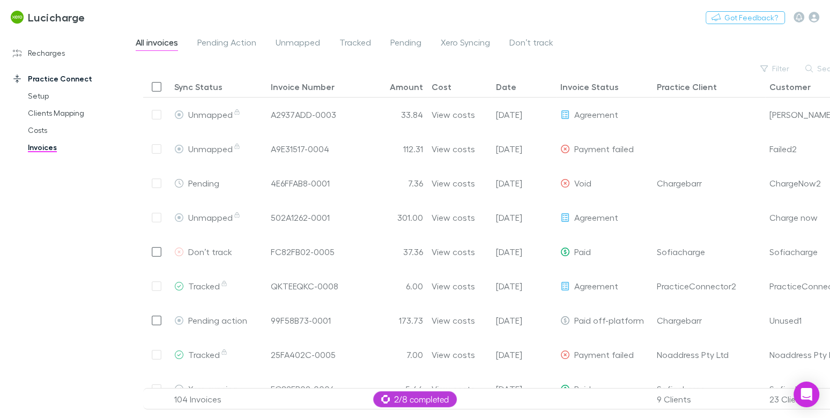
click at [43, 147] on link "Invoices" at bounding box center [74, 147] width 115 height 17
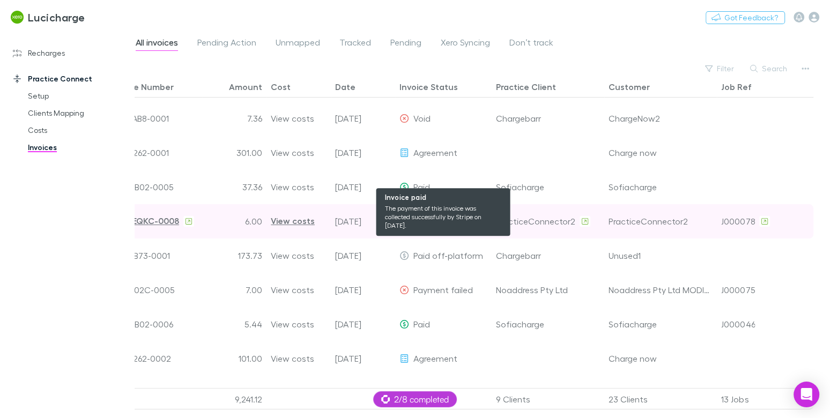
scroll to position [109, 0]
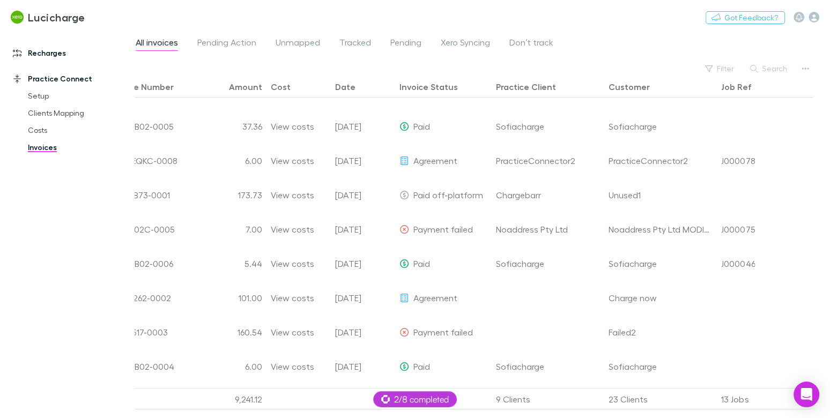
click at [48, 56] on link "Recharges" at bounding box center [67, 53] width 130 height 17
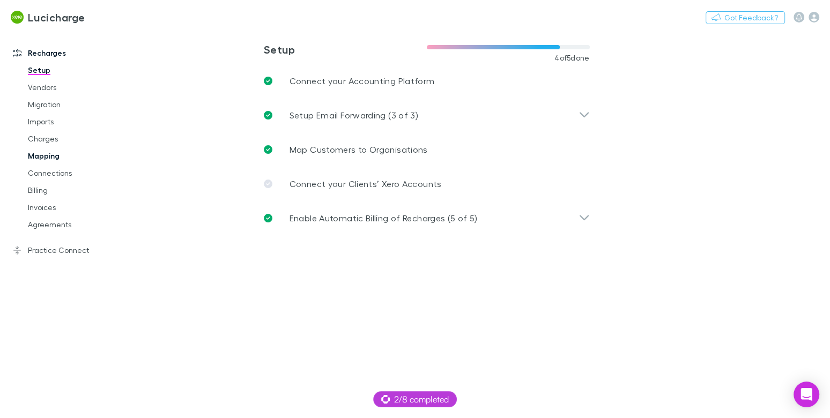
click at [50, 153] on link "Mapping" at bounding box center [74, 155] width 115 height 17
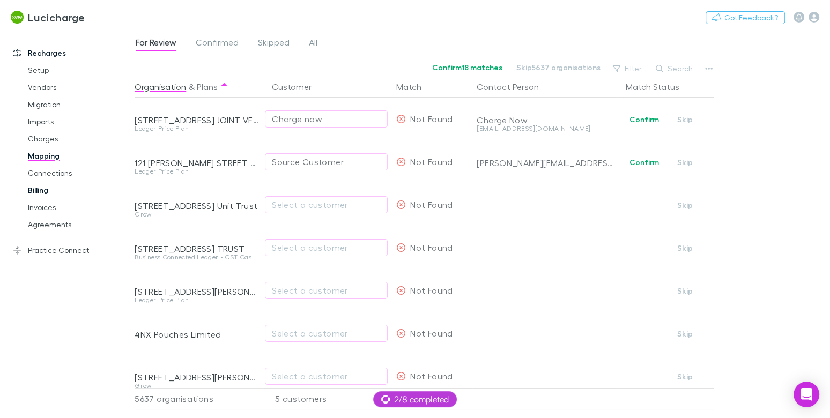
drag, startPoint x: 42, startPoint y: 195, endPoint x: 115, endPoint y: 194, distance: 73.5
click at [41, 195] on link "Billing" at bounding box center [74, 190] width 115 height 17
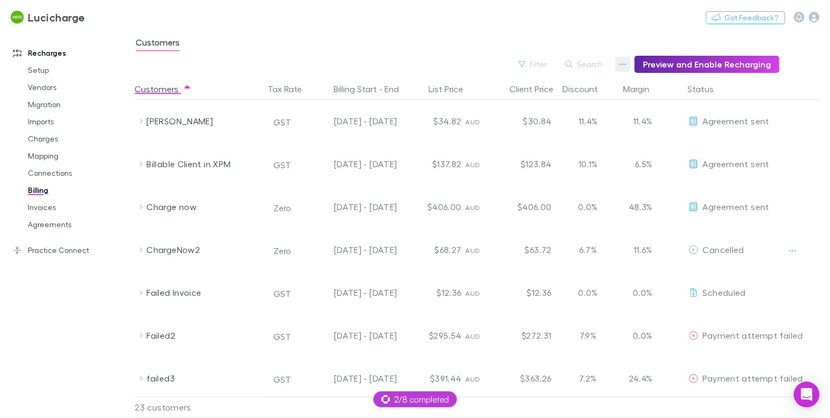
click at [626, 65] on icon "button" at bounding box center [623, 64] width 8 height 9
click at [544, 99] on p "Discount Split" at bounding box center [562, 99] width 130 height 13
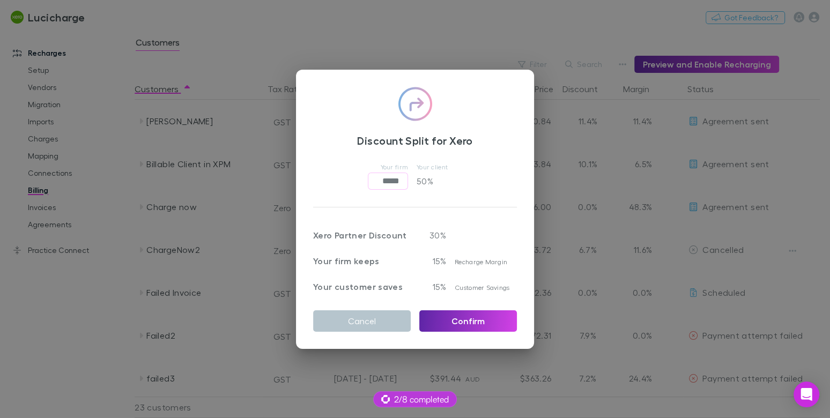
click at [459, 24] on div "Discount Split for Xero Your firm ***** ​ Your client 50 % Xero Partner Discoun…" at bounding box center [415, 209] width 830 height 418
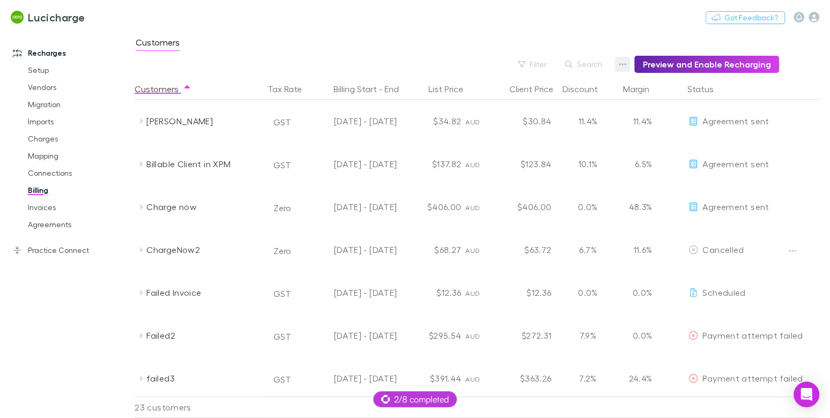
click at [624, 65] on button "button" at bounding box center [622, 64] width 15 height 15
click at [544, 117] on p "Admin Fee" at bounding box center [562, 118] width 130 height 13
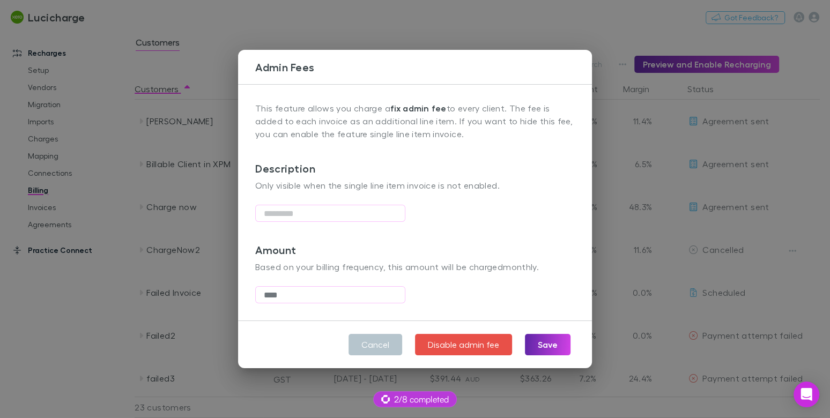
drag, startPoint x: 370, startPoint y: 344, endPoint x: 97, endPoint y: 257, distance: 286.1
click at [370, 344] on button "Cancel" at bounding box center [376, 344] width 54 height 21
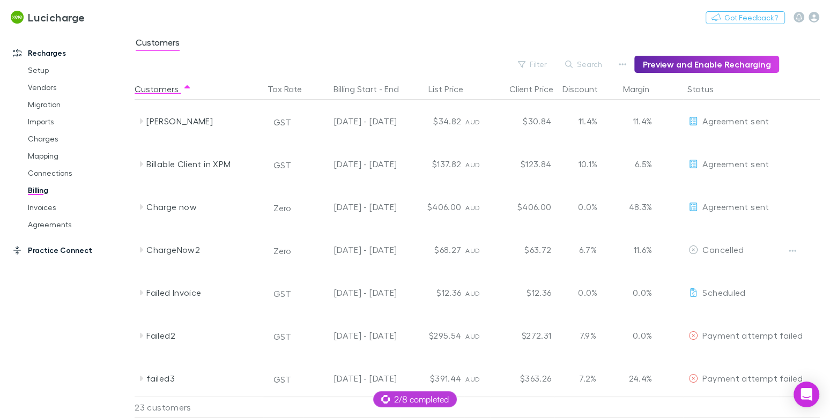
click at [41, 246] on link "Practice Connect" at bounding box center [67, 250] width 130 height 17
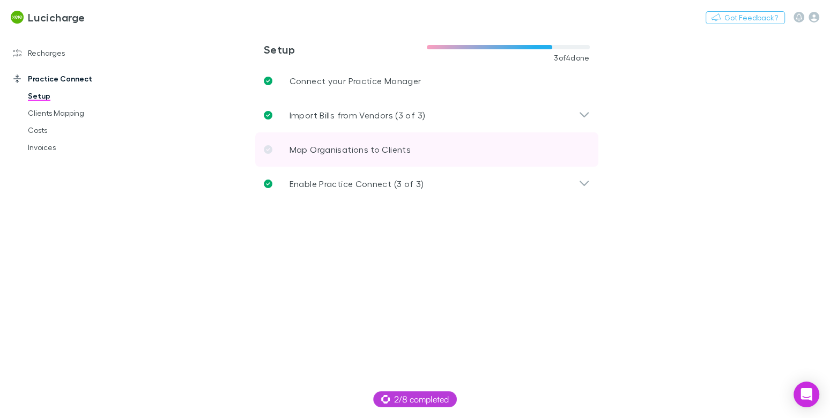
click at [307, 150] on p "Map Organisations to Clients" at bounding box center [350, 149] width 121 height 13
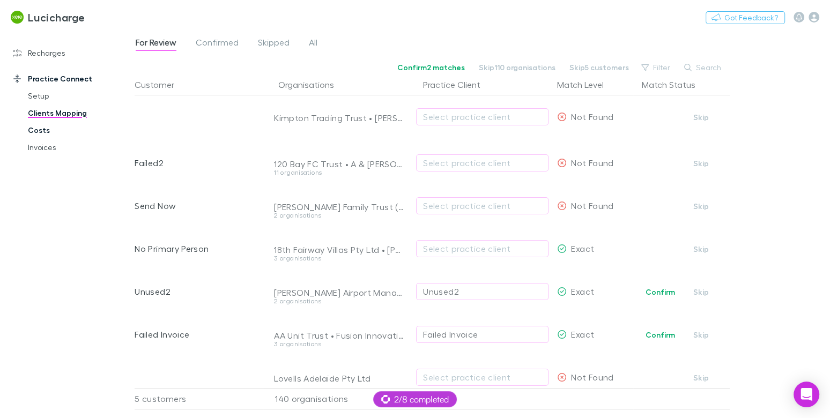
click at [39, 128] on link "Costs" at bounding box center [74, 130] width 115 height 17
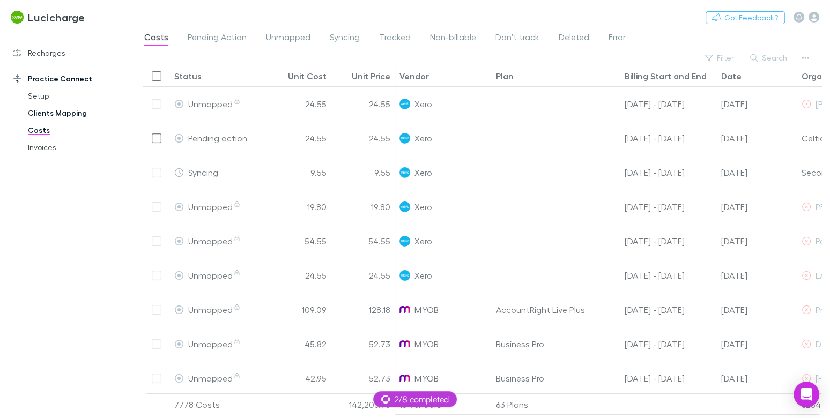
click at [64, 113] on link "Clients Mapping" at bounding box center [74, 113] width 115 height 17
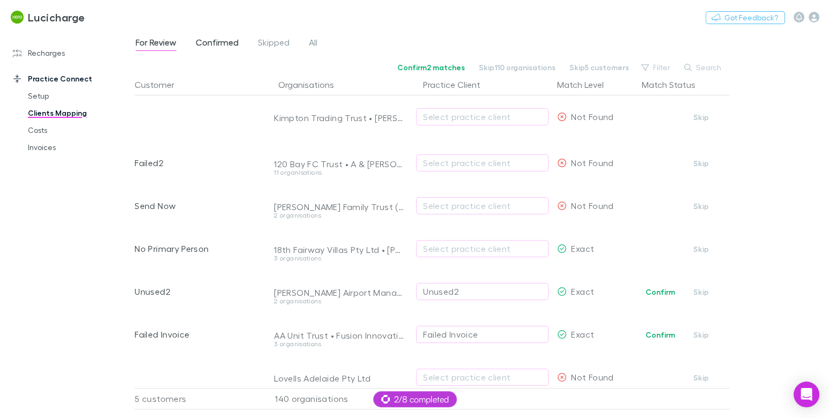
click at [231, 44] on span "Confirmed" at bounding box center [217, 44] width 43 height 14
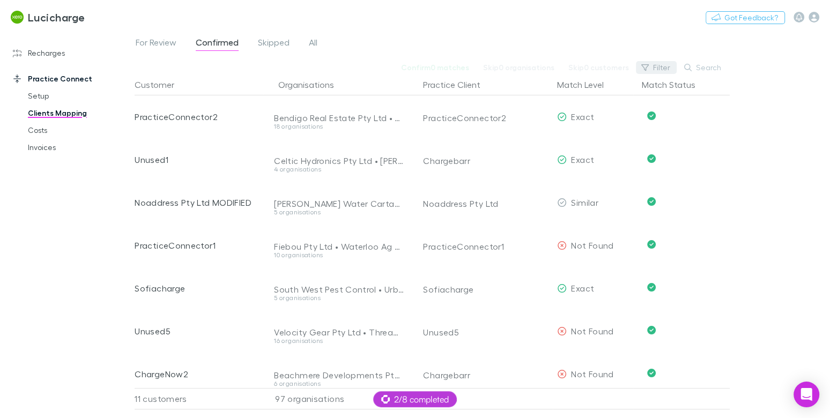
click at [653, 68] on button "Filter" at bounding box center [656, 67] width 41 height 13
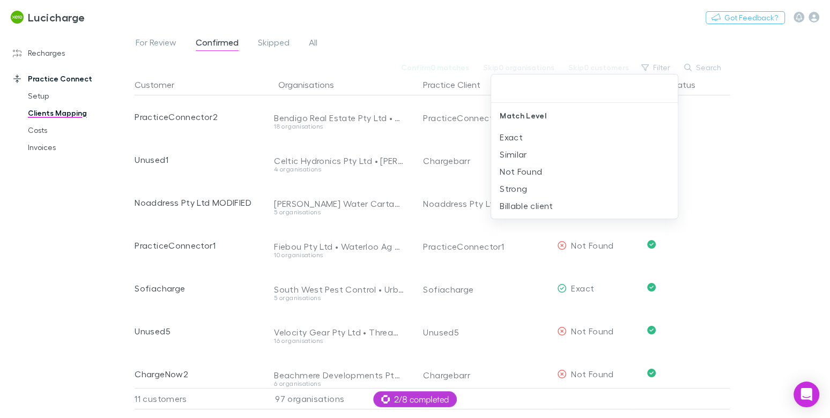
drag, startPoint x: 530, startPoint y: 201, endPoint x: 542, endPoint y: 200, distance: 11.8
click at [530, 201] on li "Billable client" at bounding box center [584, 205] width 187 height 17
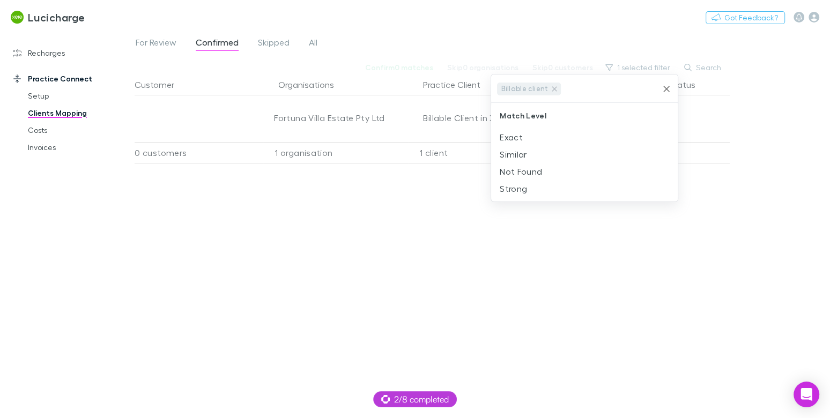
click at [512, 34] on div at bounding box center [415, 209] width 830 height 418
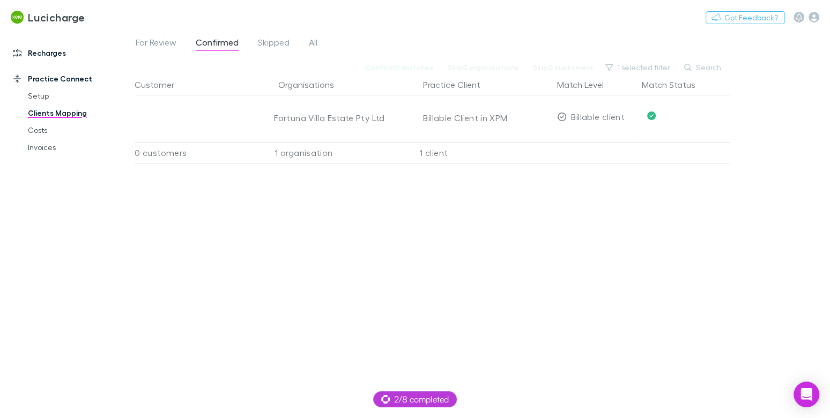
drag, startPoint x: 35, startPoint y: 49, endPoint x: 50, endPoint y: 50, distance: 15.1
click at [35, 49] on link "Recharges" at bounding box center [67, 53] width 130 height 17
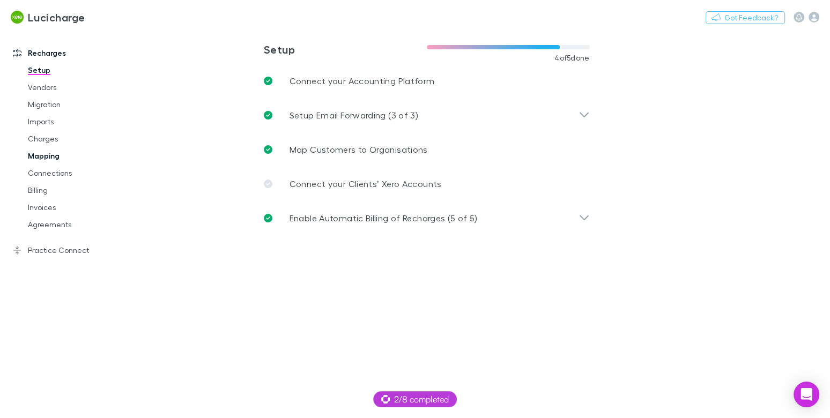
drag, startPoint x: 47, startPoint y: 138, endPoint x: 74, endPoint y: 157, distance: 32.4
click at [47, 138] on link "Charges" at bounding box center [74, 138] width 115 height 17
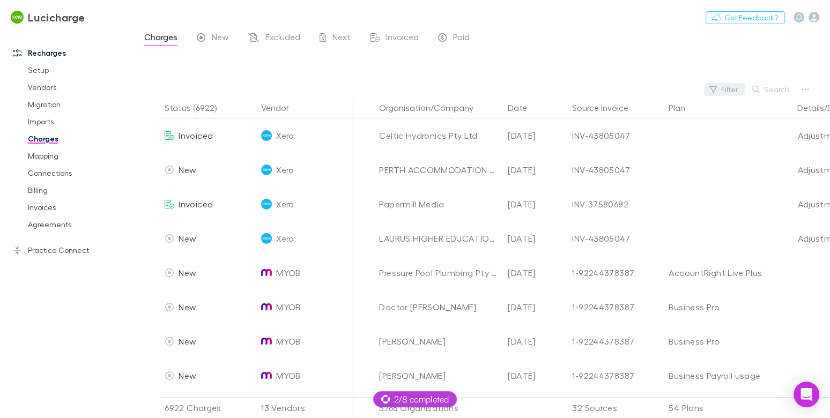
click at [735, 92] on button "Filter" at bounding box center [724, 89] width 41 height 13
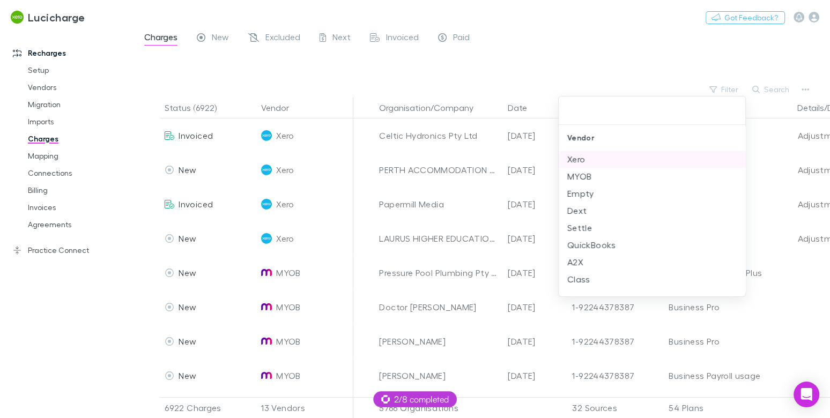
click at [589, 158] on li "Xero" at bounding box center [652, 159] width 187 height 17
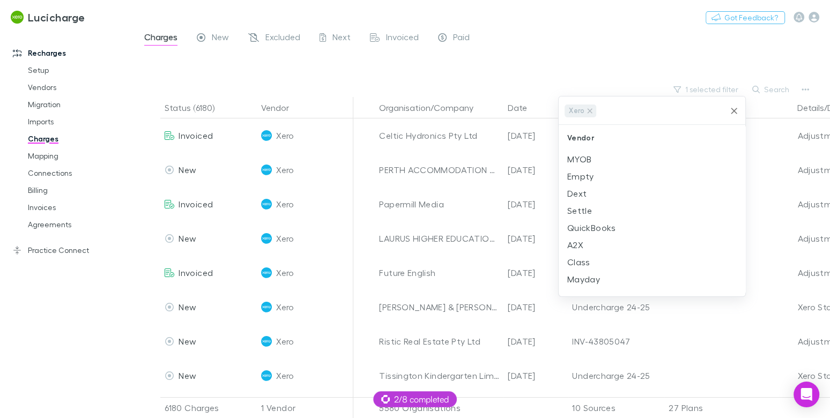
click at [556, 49] on div at bounding box center [415, 209] width 830 height 418
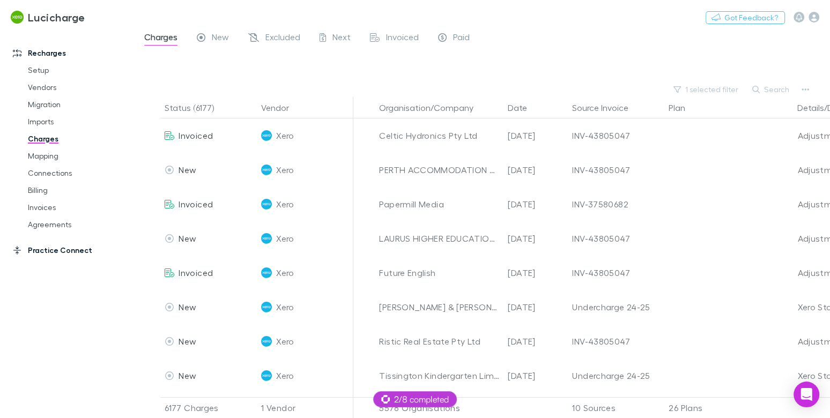
click at [58, 253] on link "Practice Connect" at bounding box center [67, 250] width 130 height 17
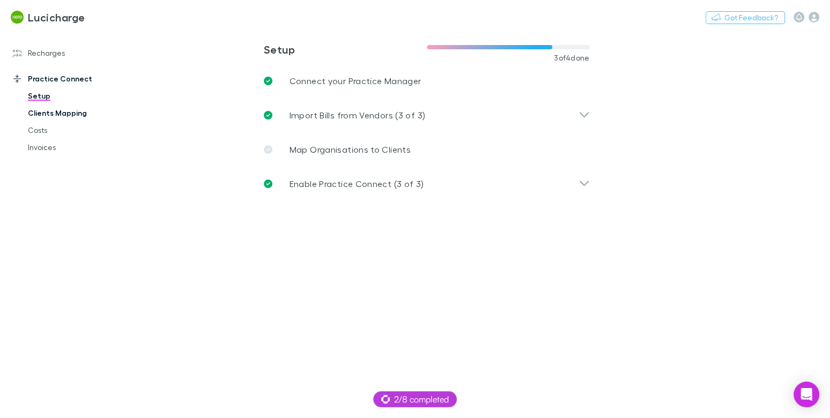
click at [72, 116] on link "Clients Mapping" at bounding box center [74, 113] width 115 height 17
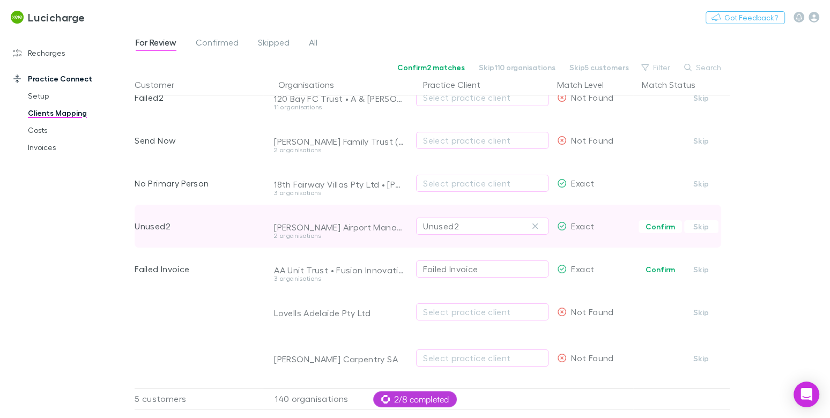
scroll to position [121, 0]
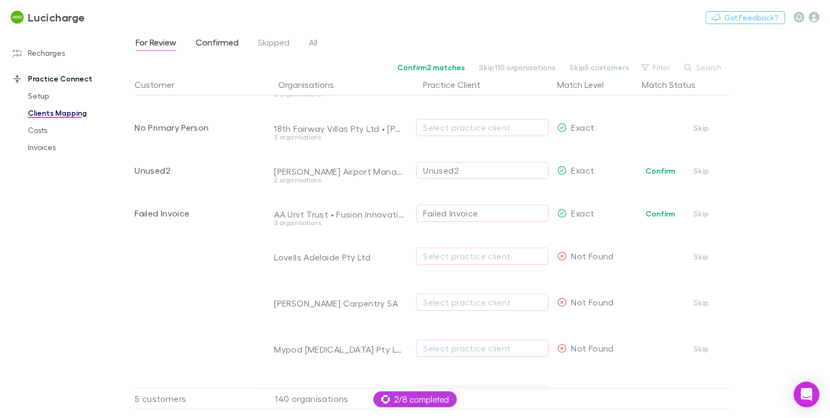
click at [227, 40] on span "Confirmed" at bounding box center [217, 44] width 43 height 14
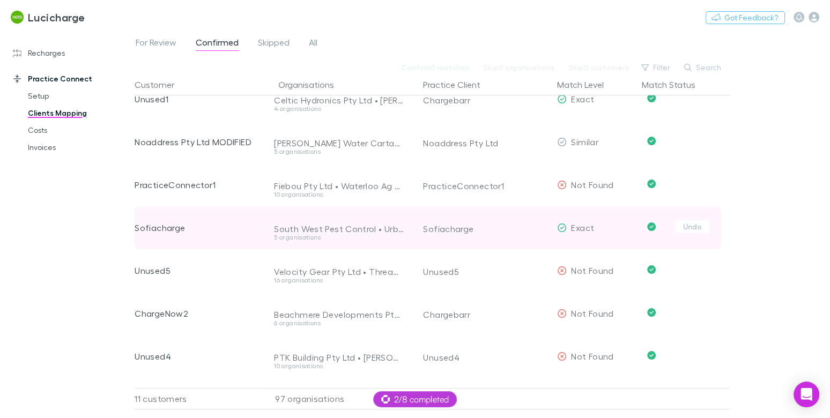
scroll to position [90, 0]
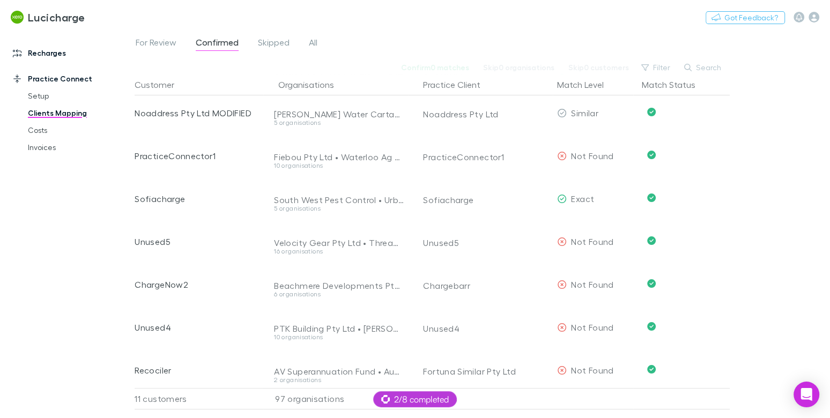
click at [61, 53] on link "Recharges" at bounding box center [67, 53] width 130 height 17
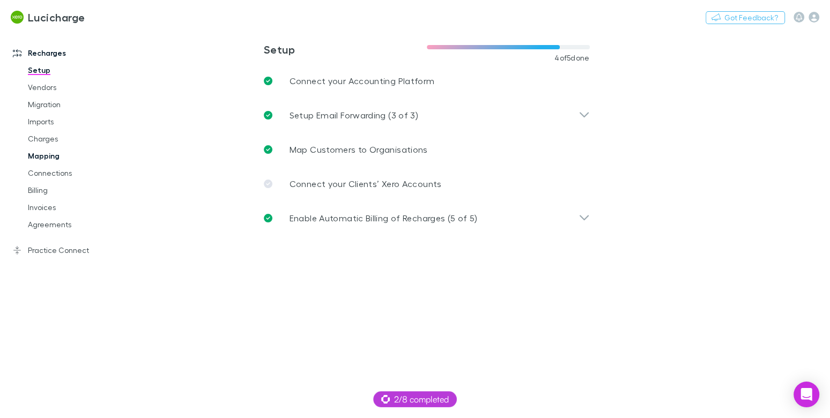
click at [54, 161] on link "Mapping" at bounding box center [74, 155] width 115 height 17
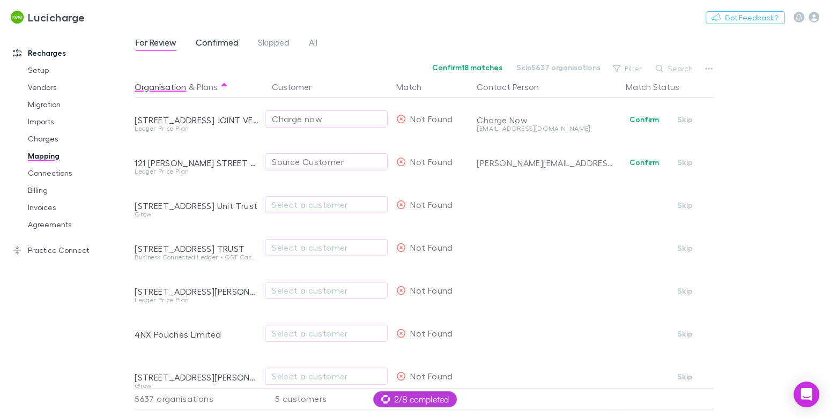
click at [211, 42] on span "Confirmed" at bounding box center [217, 44] width 43 height 14
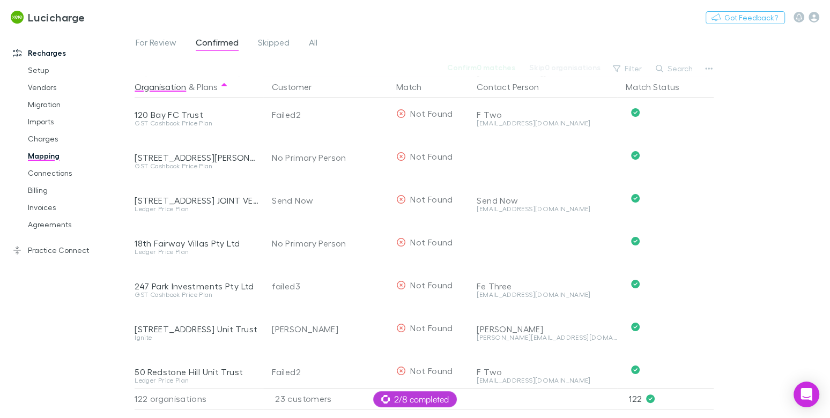
scroll to position [349, 1]
click at [92, 254] on link "Practice Connect" at bounding box center [67, 250] width 130 height 17
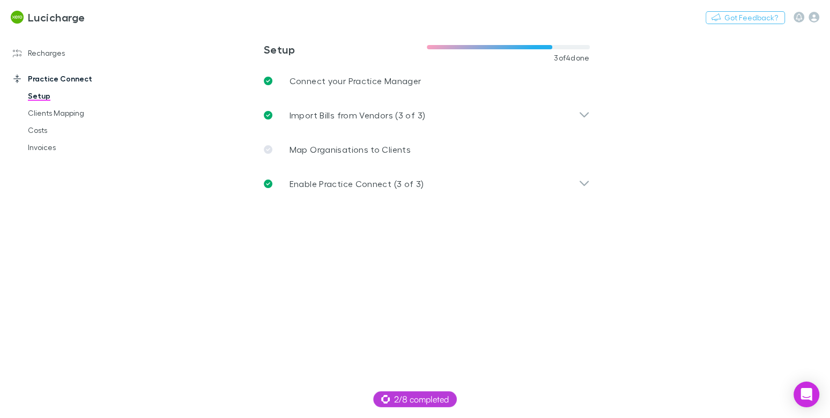
click at [331, 203] on div "**********" at bounding box center [426, 130] width 343 height 175
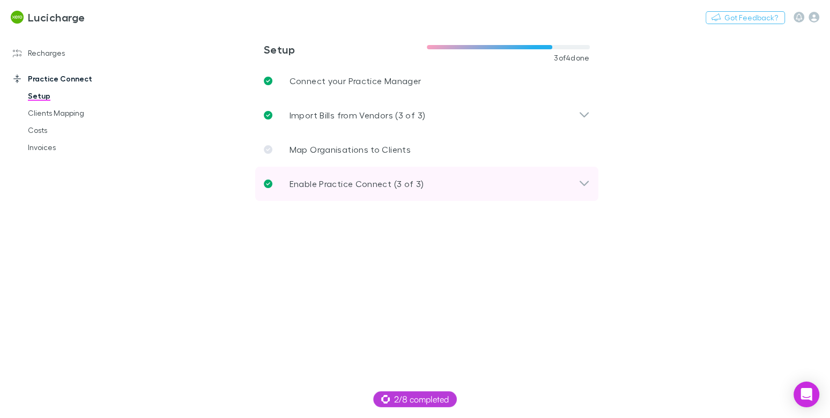
click at [339, 191] on div "Enable Practice Connect (3 of 3)" at bounding box center [426, 184] width 343 height 34
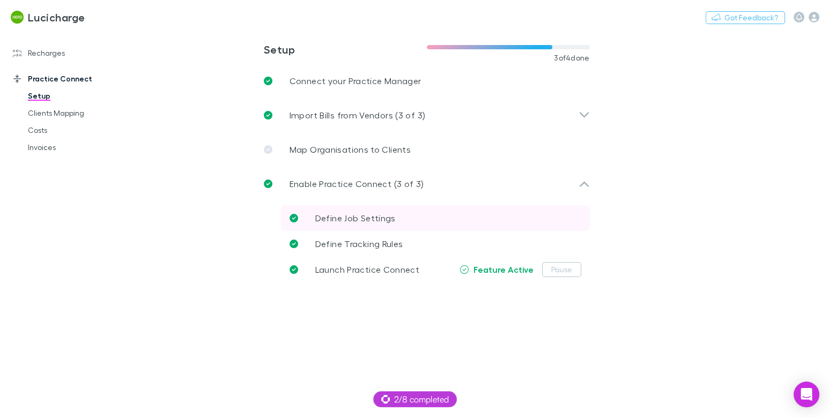
click at [371, 220] on span "Define Job Settings" at bounding box center [355, 218] width 80 height 10
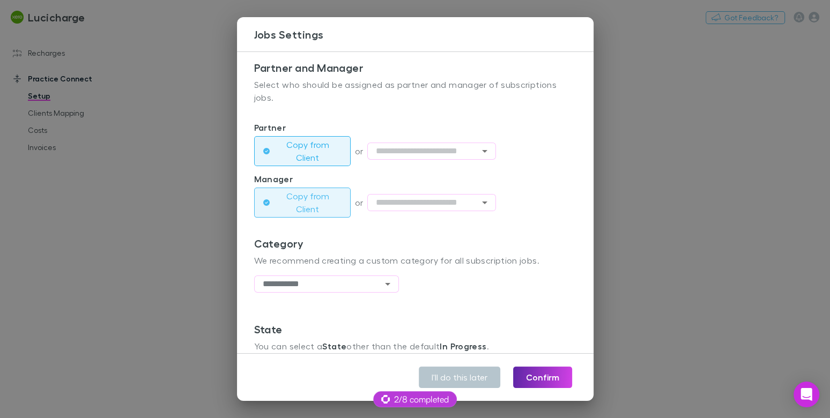
scroll to position [226, 0]
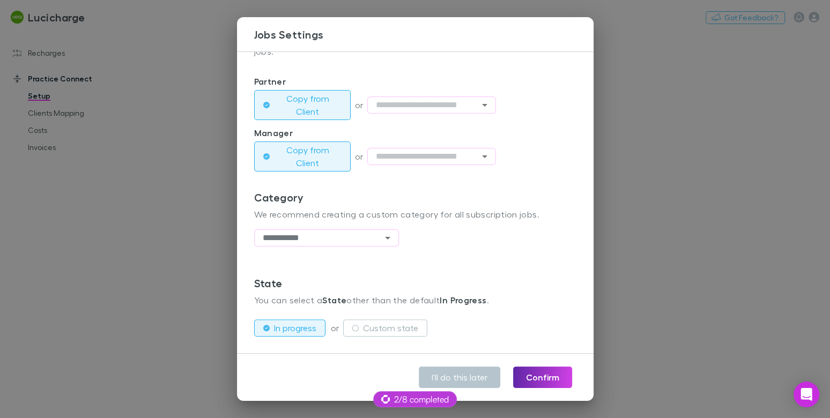
click at [221, 231] on div "**********" at bounding box center [415, 209] width 830 height 418
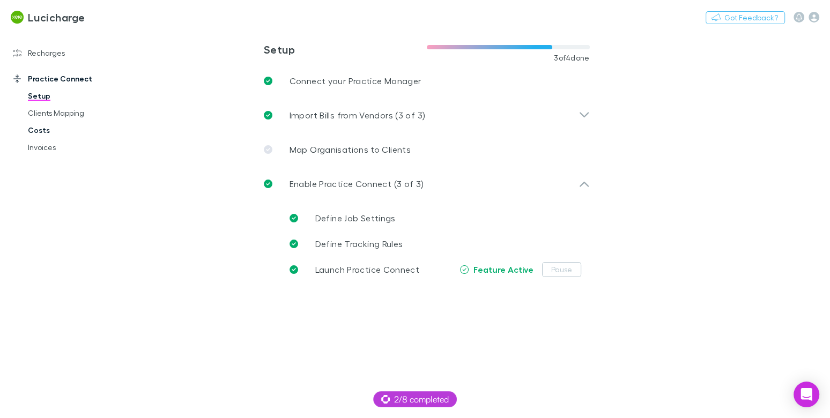
click at [57, 129] on link "Costs" at bounding box center [74, 130] width 115 height 17
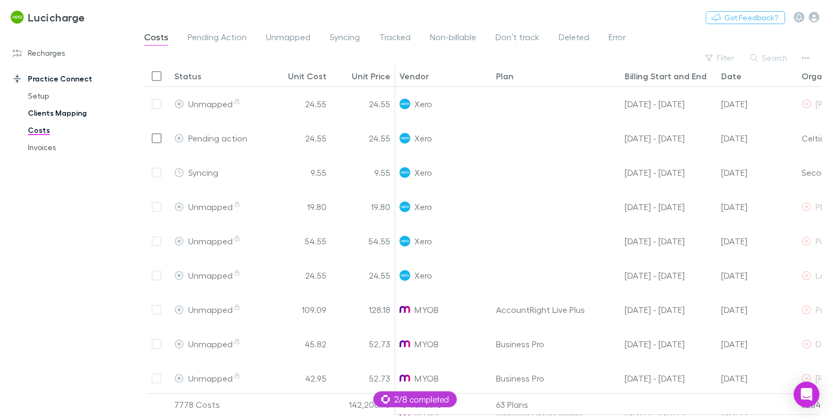
drag, startPoint x: 69, startPoint y: 116, endPoint x: 81, endPoint y: 119, distance: 12.2
click at [69, 116] on link "Clients Mapping" at bounding box center [74, 113] width 115 height 17
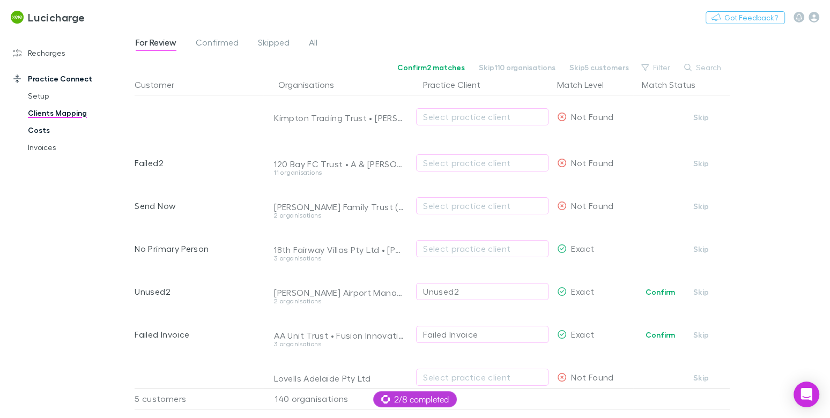
click at [48, 132] on link "Costs" at bounding box center [74, 130] width 115 height 17
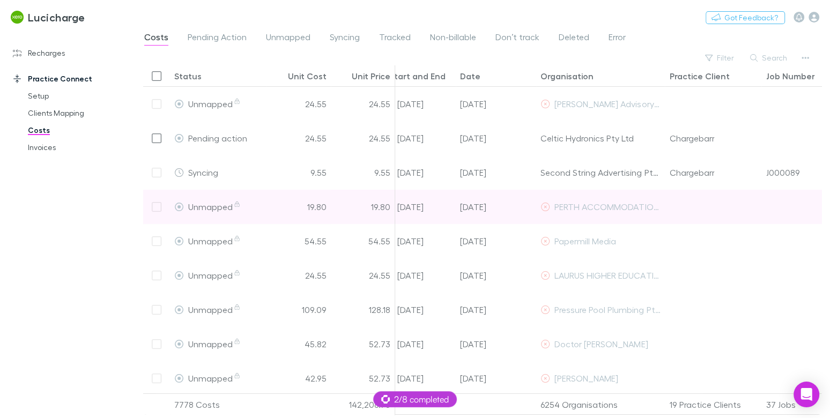
scroll to position [0, 298]
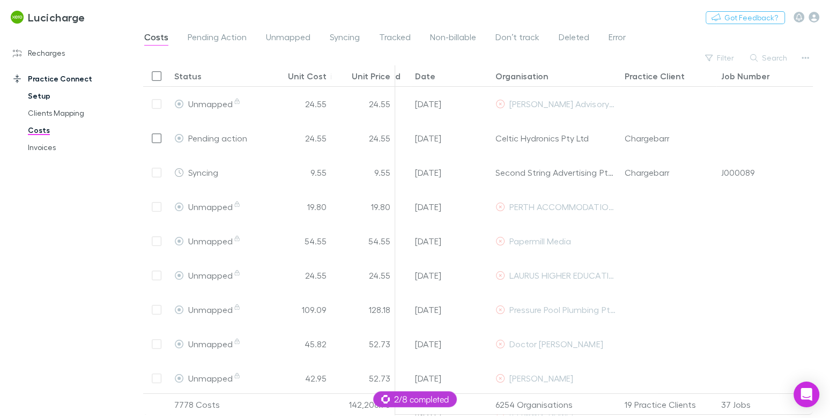
click at [32, 98] on link "Setup" at bounding box center [74, 95] width 115 height 17
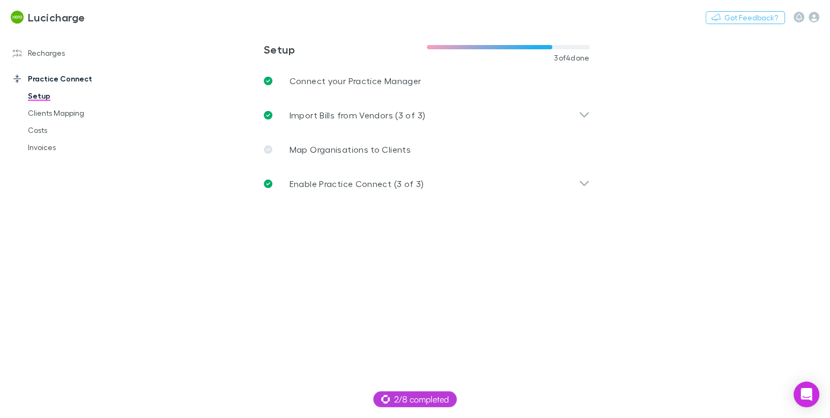
click at [331, 172] on div "Enable Practice Connect (3 of 3)" at bounding box center [426, 184] width 343 height 34
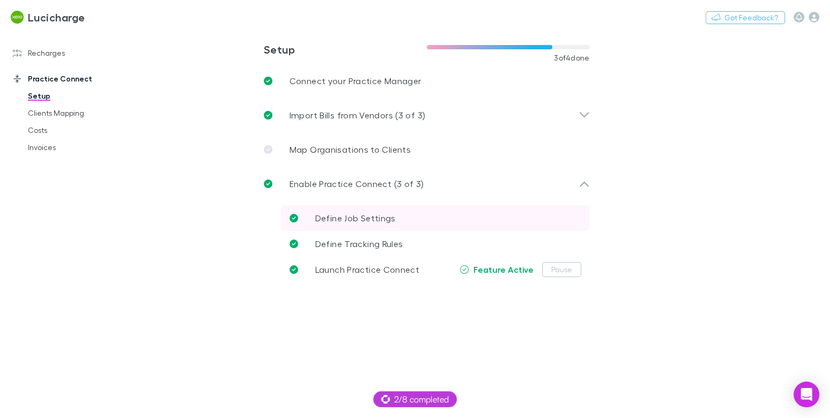
click at [381, 220] on span "Define Job Settings" at bounding box center [355, 218] width 80 height 10
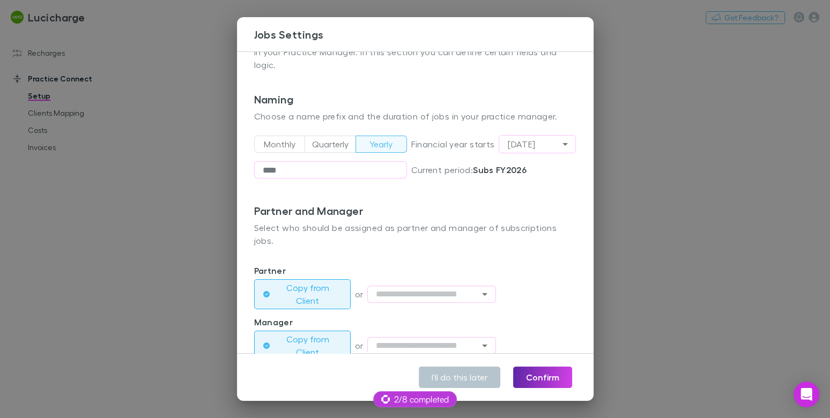
scroll to position [57, 0]
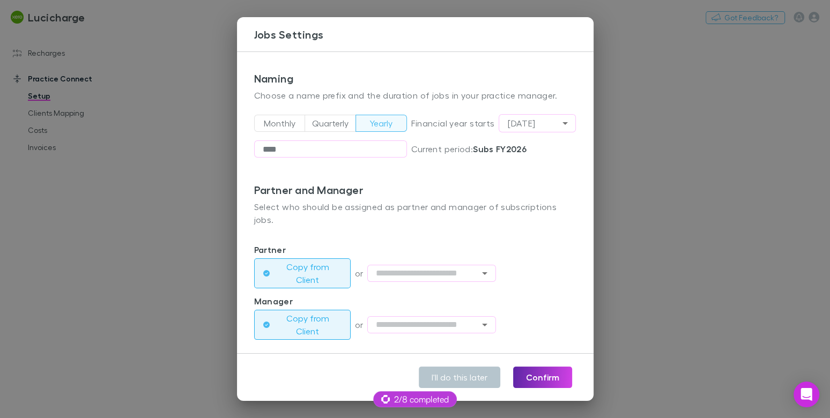
drag, startPoint x: 104, startPoint y: 249, endPoint x: 114, endPoint y: 230, distance: 21.6
click at [105, 248] on div "**********" at bounding box center [415, 209] width 830 height 418
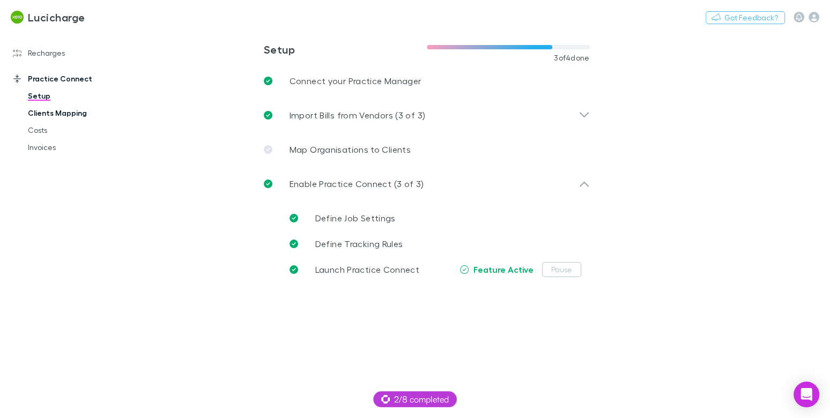
click at [69, 118] on link "Clients Mapping" at bounding box center [74, 113] width 115 height 17
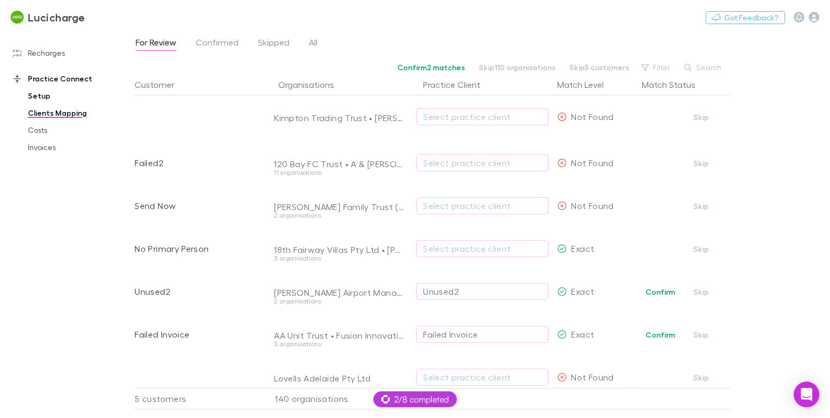
click at [49, 94] on link "Setup" at bounding box center [74, 95] width 115 height 17
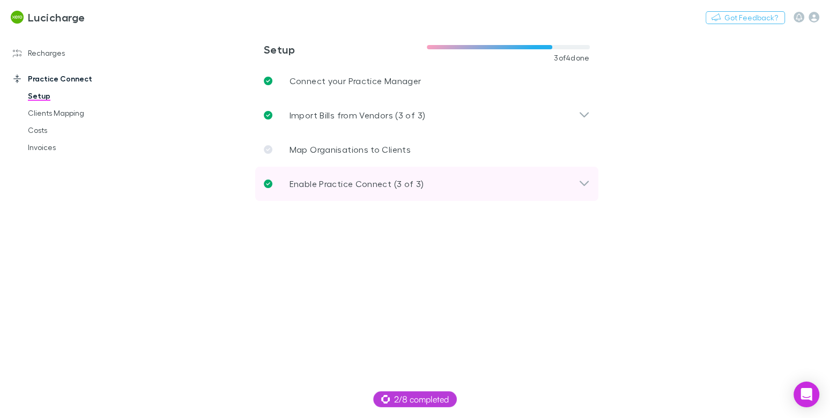
drag, startPoint x: 355, startPoint y: 186, endPoint x: 377, endPoint y: 222, distance: 42.1
click at [355, 186] on p "Enable Practice Connect (3 of 3)" at bounding box center [357, 184] width 135 height 13
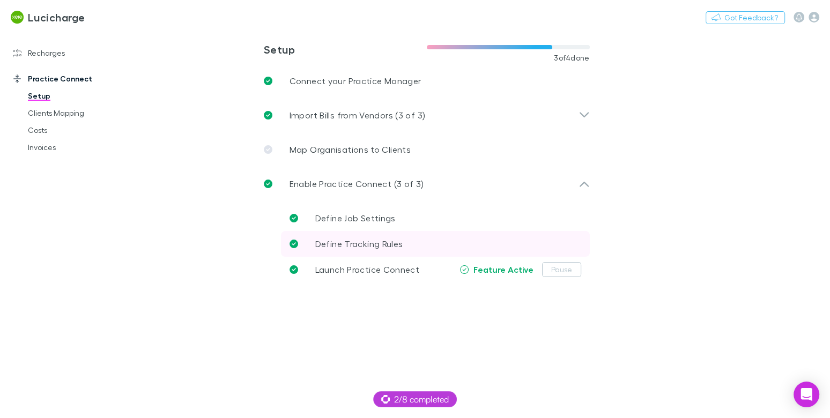
click at [374, 238] on p "Define Tracking Rules" at bounding box center [359, 244] width 88 height 13
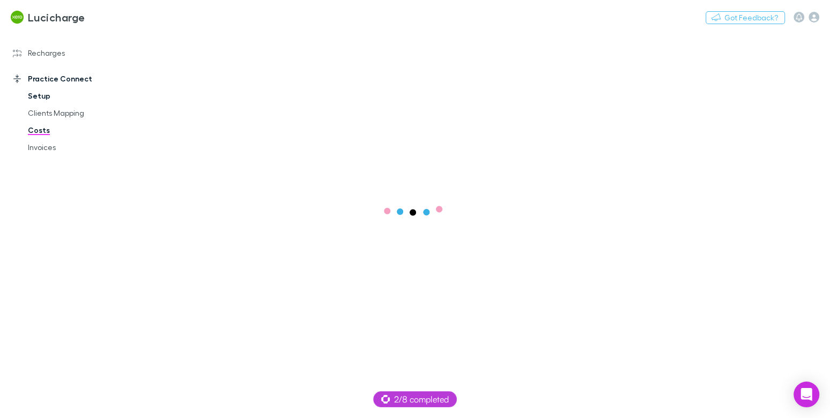
click at [43, 96] on link "Setup" at bounding box center [74, 95] width 115 height 17
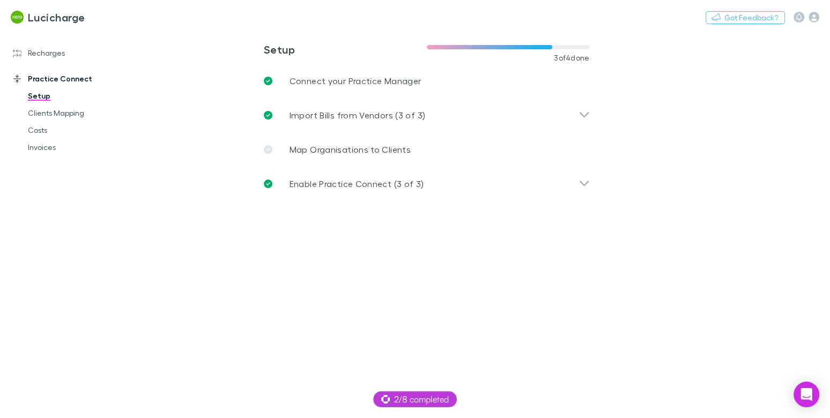
click at [330, 175] on div "Enable Practice Connect (3 of 3)" at bounding box center [426, 184] width 343 height 34
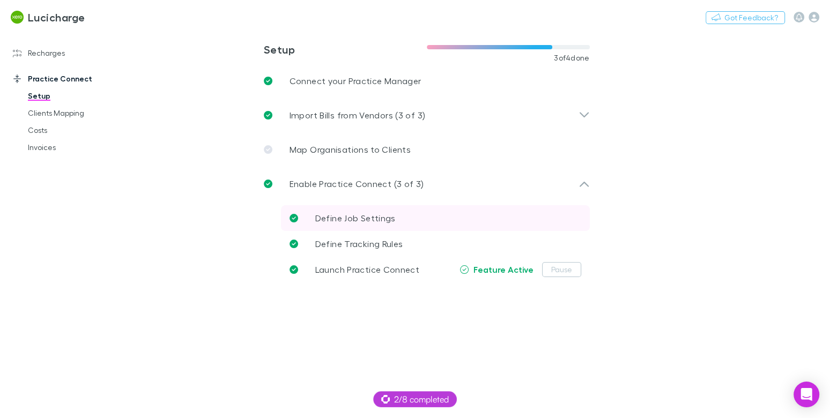
click at [349, 211] on link "Define Job Settings" at bounding box center [435, 218] width 309 height 26
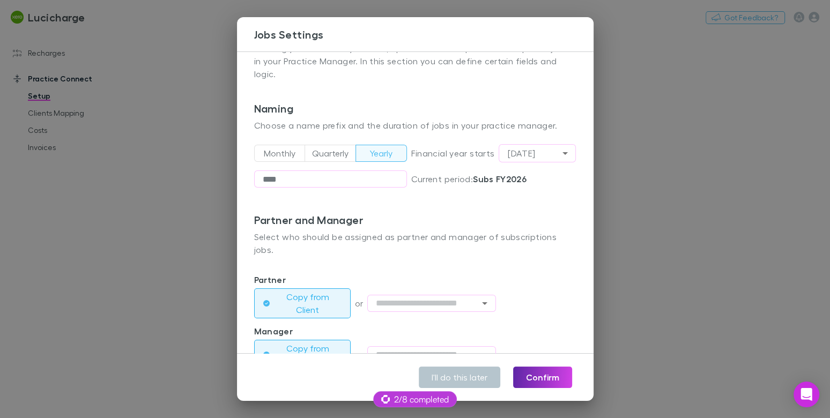
scroll to position [18, 0]
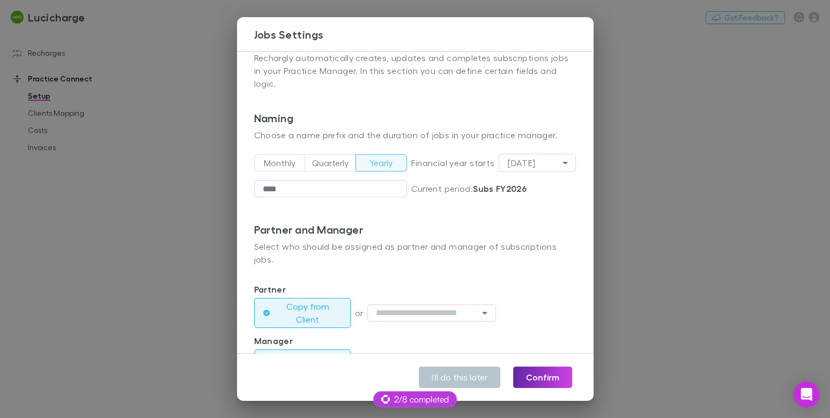
click at [100, 115] on div "**********" at bounding box center [415, 209] width 830 height 418
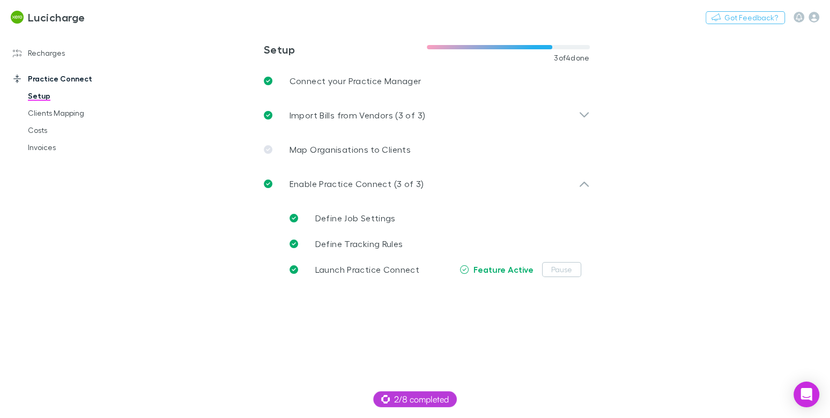
drag, startPoint x: 57, startPoint y: 53, endPoint x: 69, endPoint y: 104, distance: 52.8
click at [57, 53] on link "Recharges" at bounding box center [67, 53] width 130 height 17
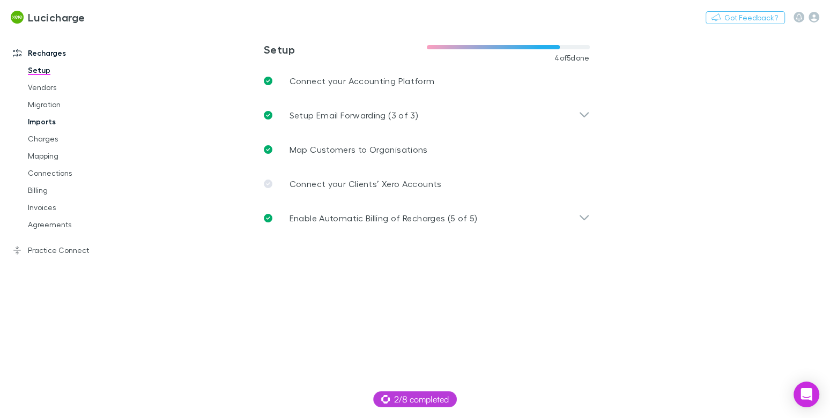
click at [47, 121] on link "Imports" at bounding box center [74, 121] width 115 height 17
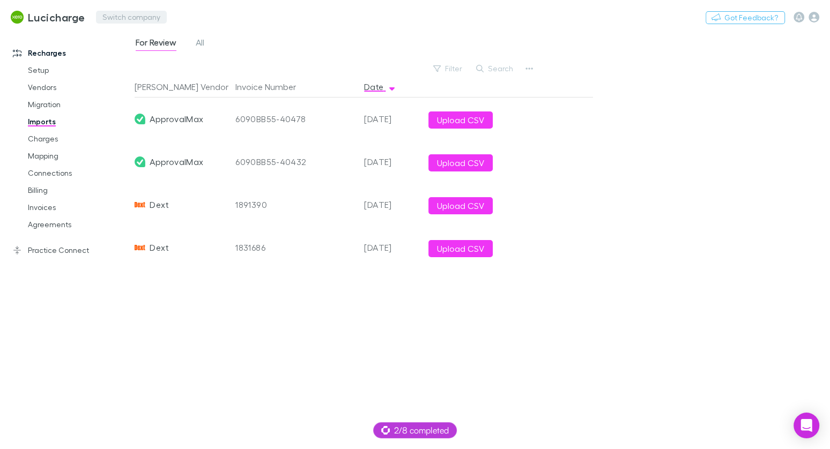
click at [163, 16] on button "Switch company" at bounding box center [131, 17] width 71 height 13
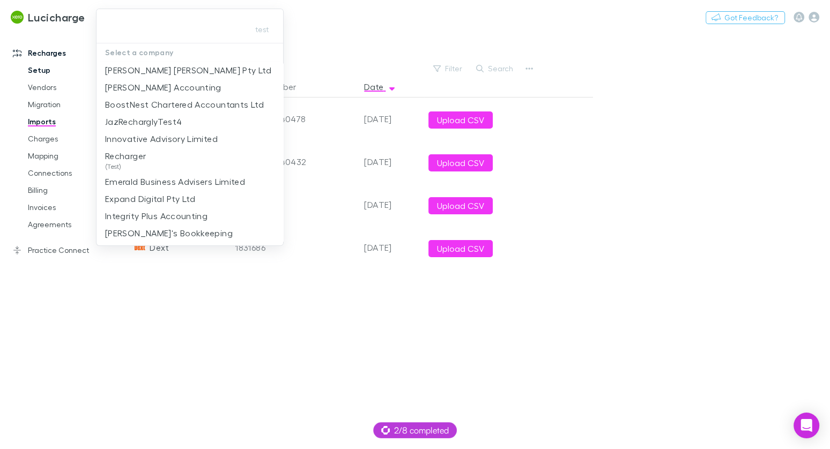
click at [50, 72] on div at bounding box center [415, 224] width 830 height 449
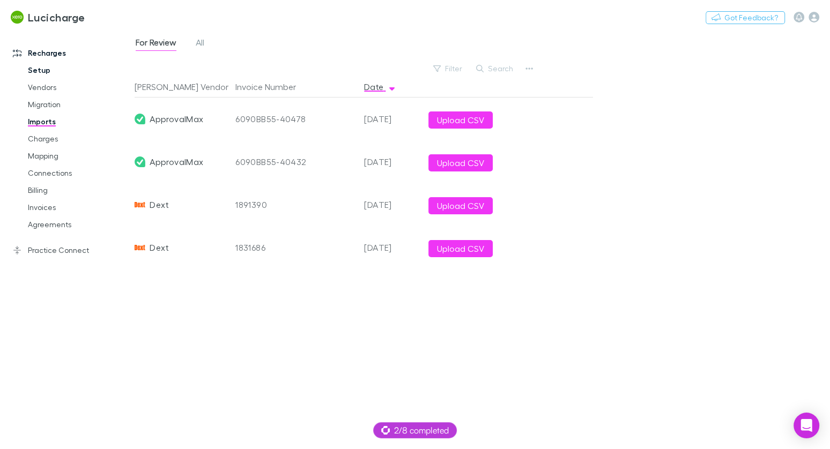
click at [46, 72] on link "Setup" at bounding box center [74, 70] width 115 height 17
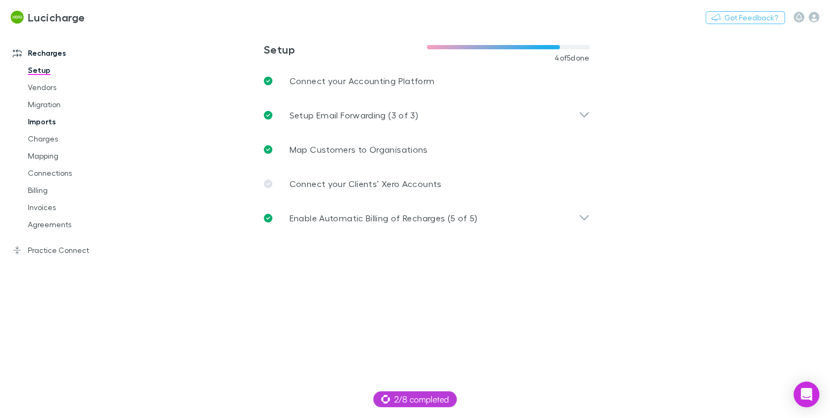
click at [47, 121] on link "Imports" at bounding box center [74, 121] width 115 height 17
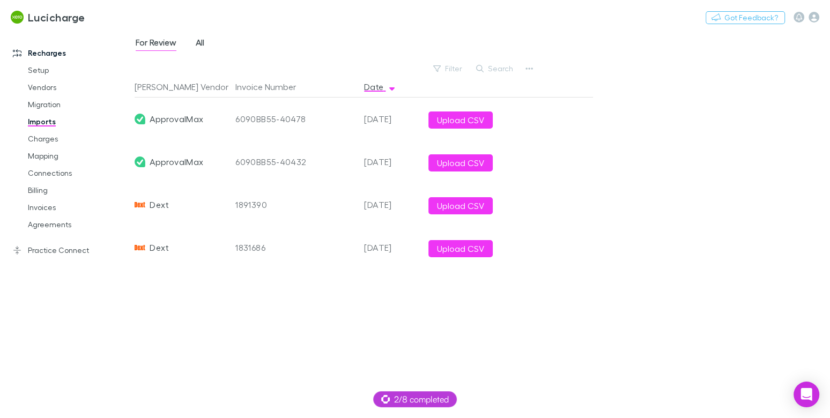
click at [204, 39] on span "All" at bounding box center [200, 44] width 9 height 14
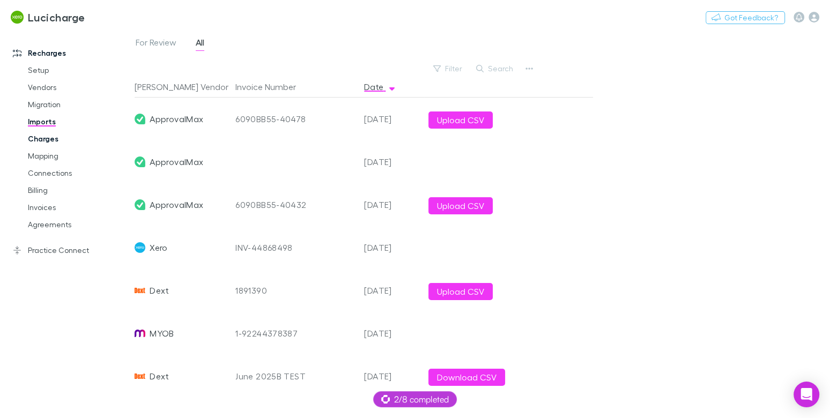
drag, startPoint x: 57, startPoint y: 138, endPoint x: 69, endPoint y: 142, distance: 11.7
click at [57, 138] on link "Charges" at bounding box center [74, 138] width 115 height 17
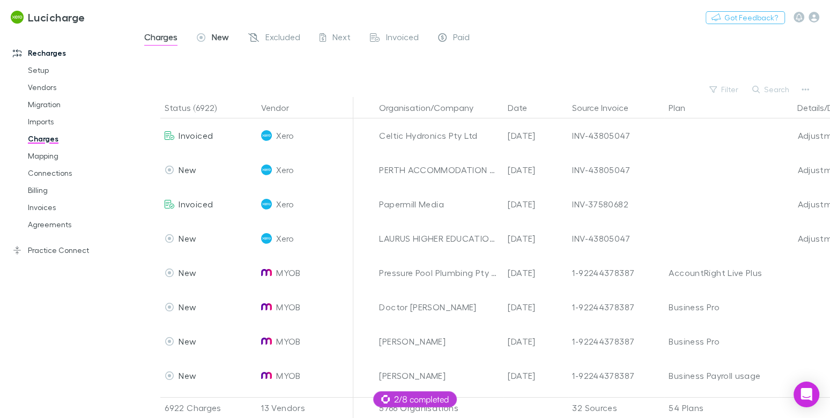
click at [222, 37] on span "New" at bounding box center [220, 39] width 17 height 14
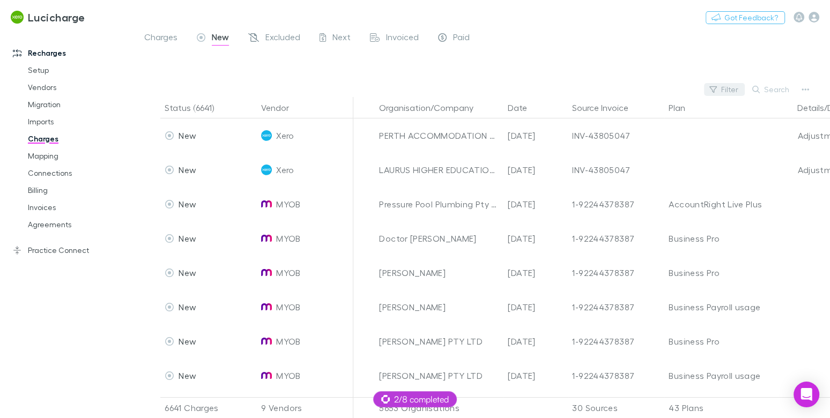
drag, startPoint x: 218, startPoint y: 42, endPoint x: 717, endPoint y: 87, distance: 501.4
click at [218, 42] on span "New" at bounding box center [220, 39] width 17 height 14
click at [717, 87] on icon "button" at bounding box center [714, 90] width 8 height 8
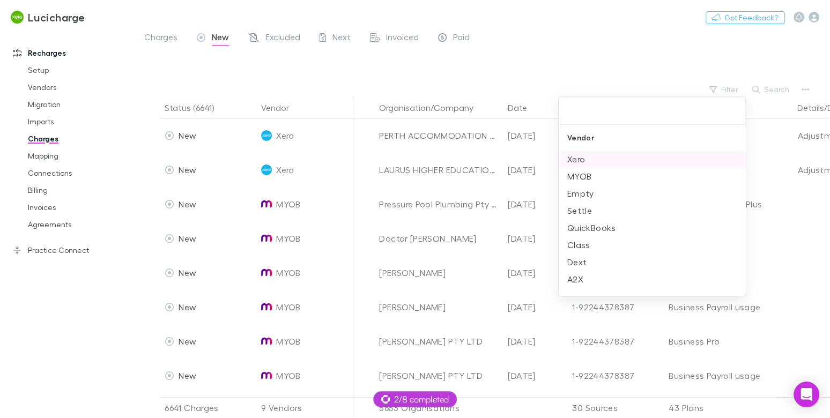
click at [619, 163] on li "Xero" at bounding box center [652, 159] width 187 height 17
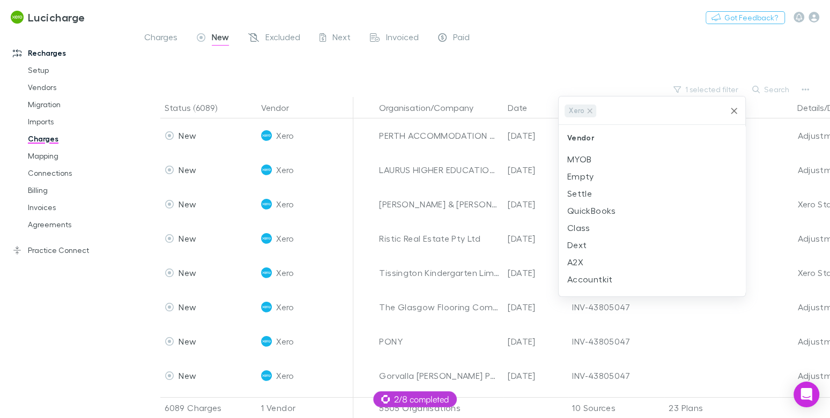
drag, startPoint x: 543, startPoint y: 62, endPoint x: 527, endPoint y: 80, distance: 23.6
click at [543, 62] on div at bounding box center [415, 209] width 830 height 418
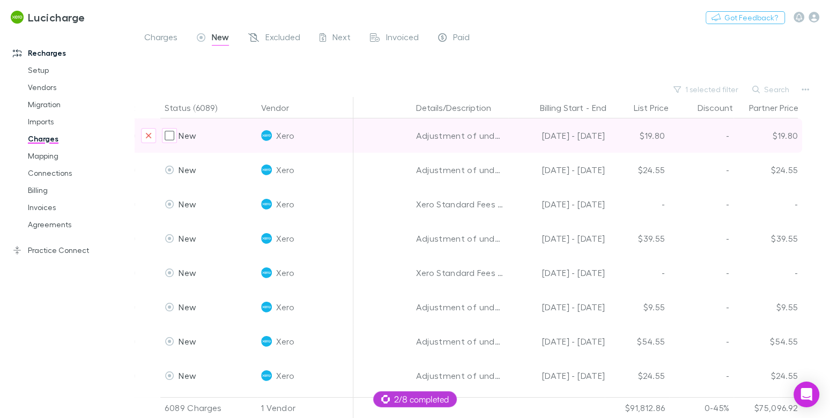
scroll to position [0, 394]
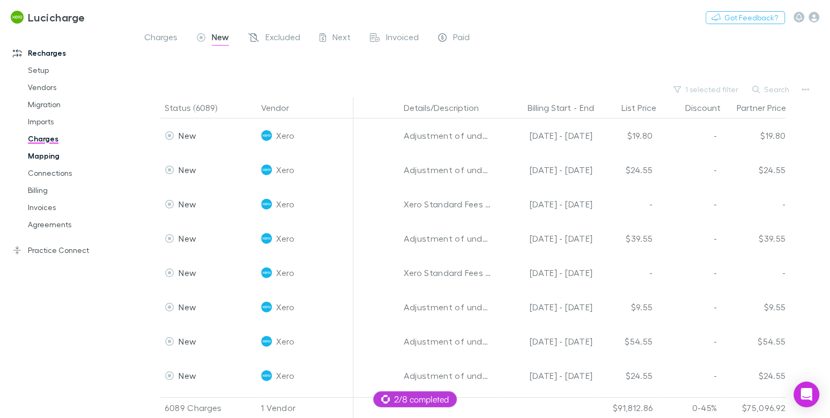
click at [42, 160] on link "Mapping" at bounding box center [74, 155] width 115 height 17
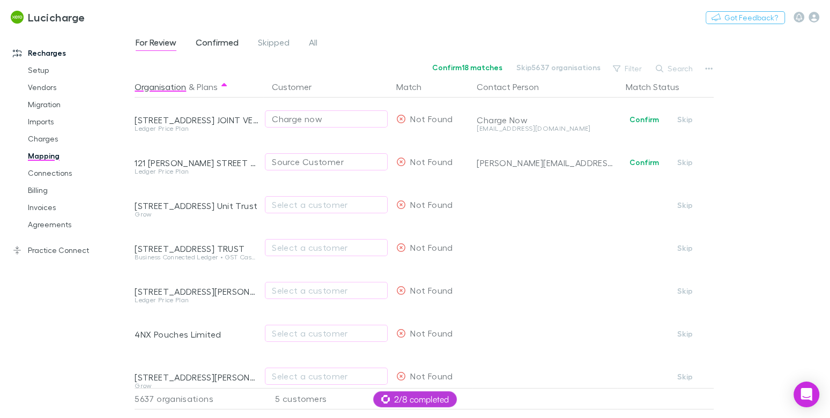
click at [226, 46] on span "Confirmed" at bounding box center [217, 44] width 43 height 14
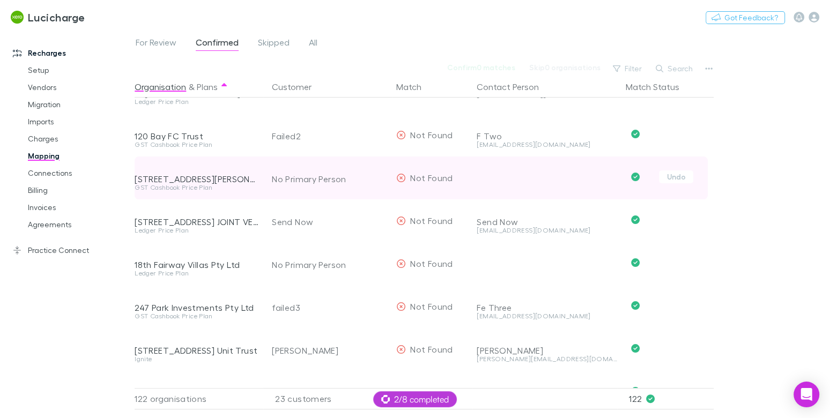
scroll to position [359, 0]
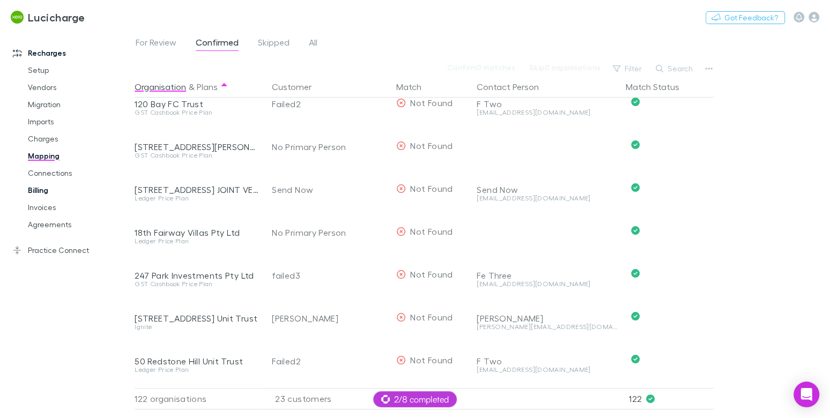
click at [49, 194] on link "Billing" at bounding box center [74, 190] width 115 height 17
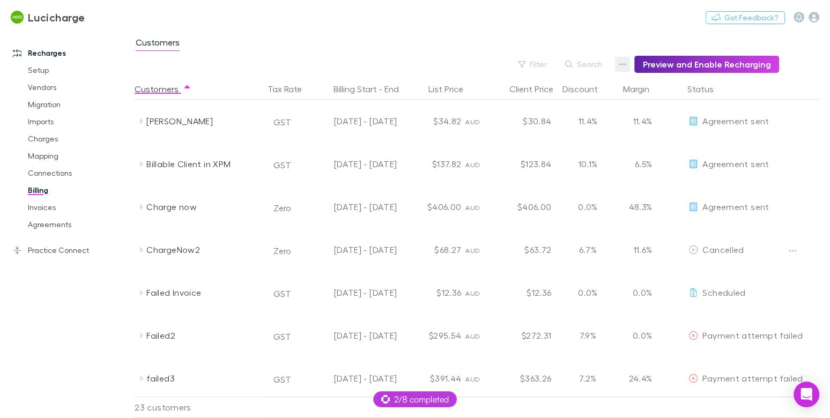
click at [623, 65] on button "button" at bounding box center [622, 64] width 15 height 15
click at [542, 100] on p "Discount Split" at bounding box center [562, 99] width 130 height 13
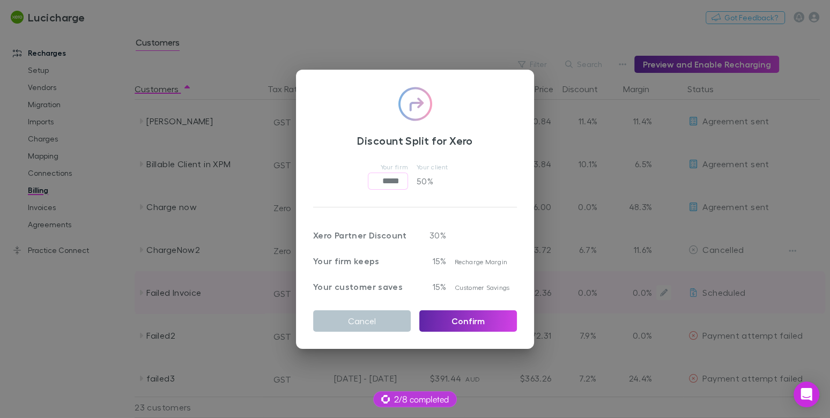
drag, startPoint x: 376, startPoint y: 325, endPoint x: 395, endPoint y: 309, distance: 25.1
click at [376, 325] on button "Cancel" at bounding box center [362, 321] width 98 height 21
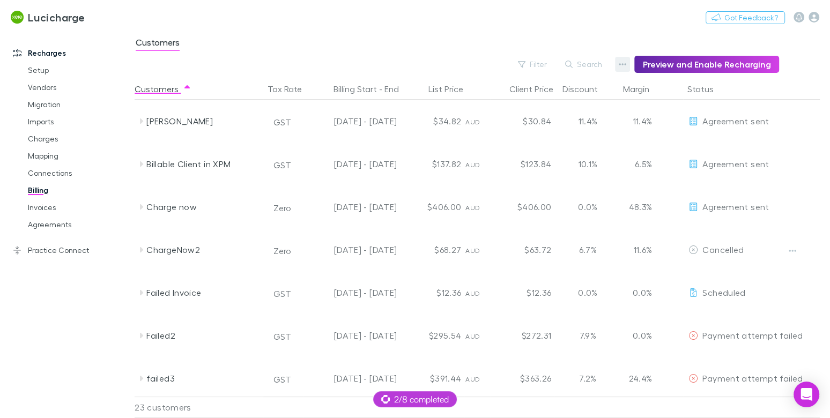
click at [622, 60] on button "button" at bounding box center [622, 64] width 15 height 15
click at [519, 114] on p "Admin Fee" at bounding box center [562, 118] width 130 height 13
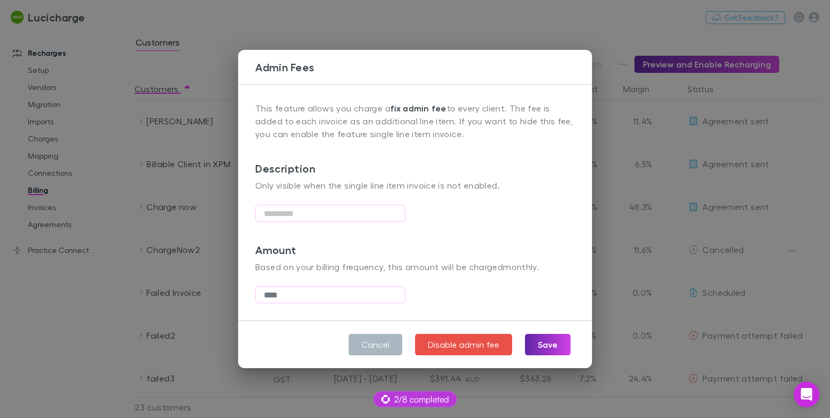
click at [355, 350] on button "Cancel" at bounding box center [376, 344] width 54 height 21
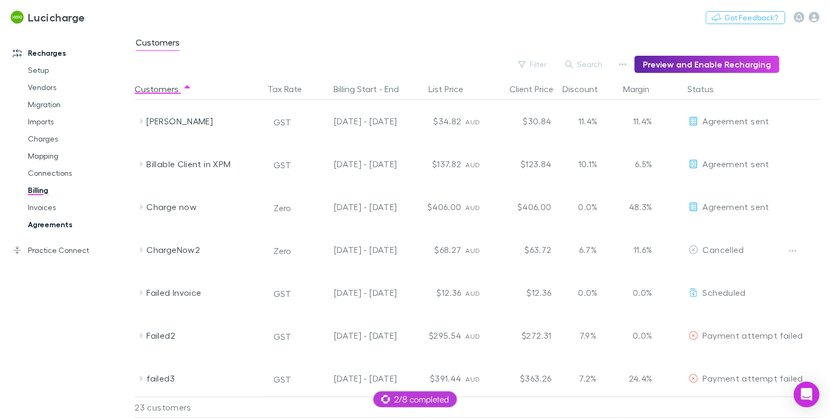
click at [59, 222] on link "Agreements" at bounding box center [74, 224] width 115 height 17
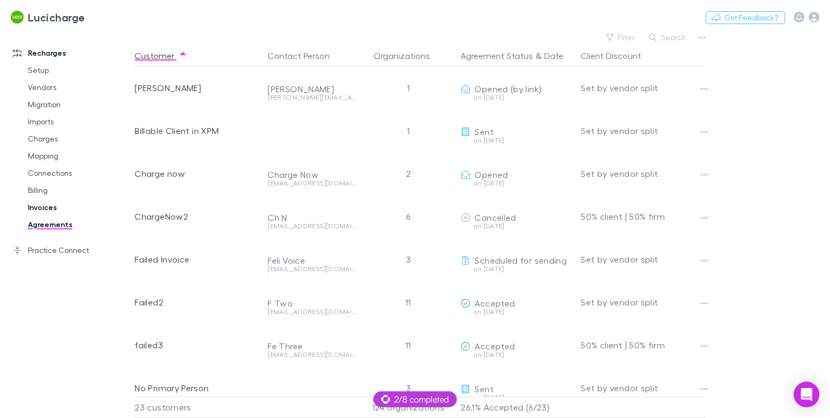
click at [50, 206] on link "Invoices" at bounding box center [74, 207] width 115 height 17
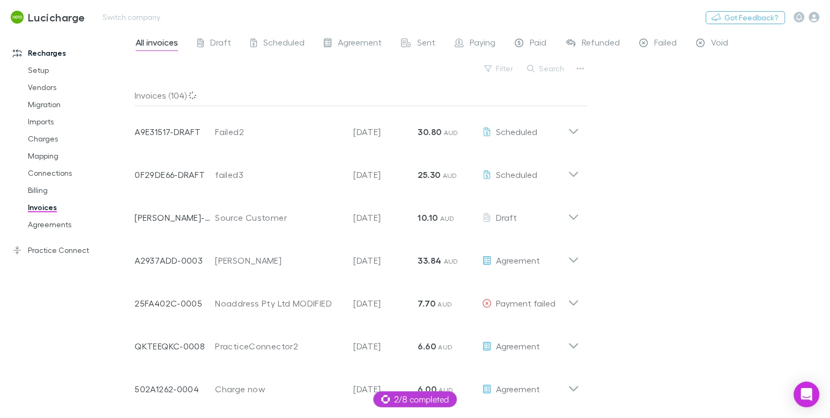
drag, startPoint x: 353, startPoint y: 45, endPoint x: 822, endPoint y: 31, distance: 469.5
click at [353, 45] on span "Agreement" at bounding box center [360, 44] width 44 height 14
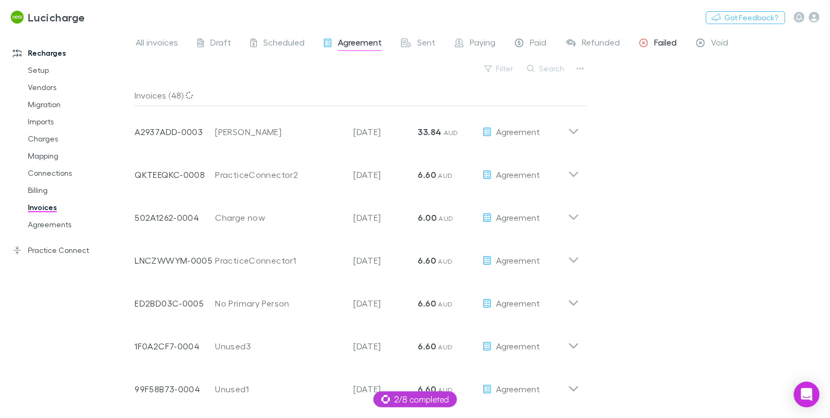
click at [670, 41] on span "Failed" at bounding box center [665, 44] width 23 height 14
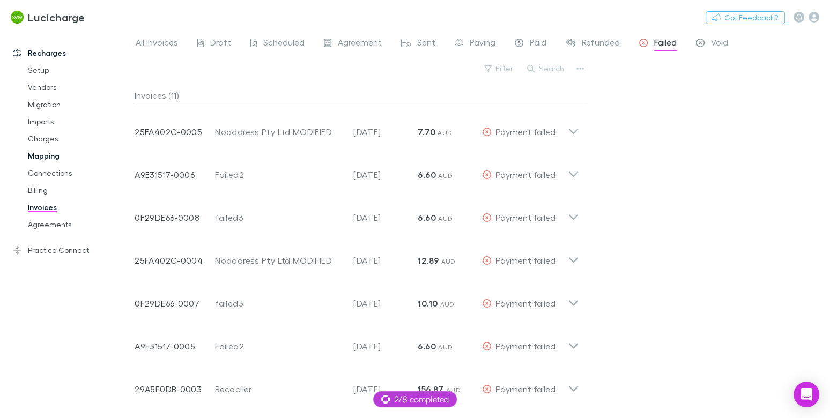
click at [52, 153] on link "Mapping" at bounding box center [74, 155] width 115 height 17
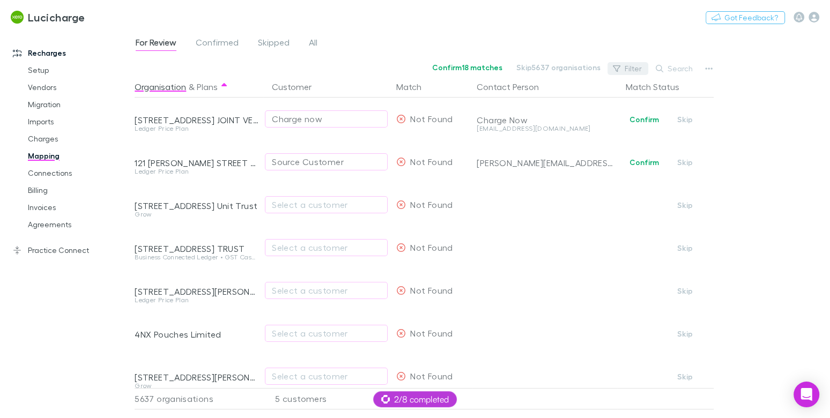
click at [636, 66] on button "Filter" at bounding box center [628, 68] width 41 height 13
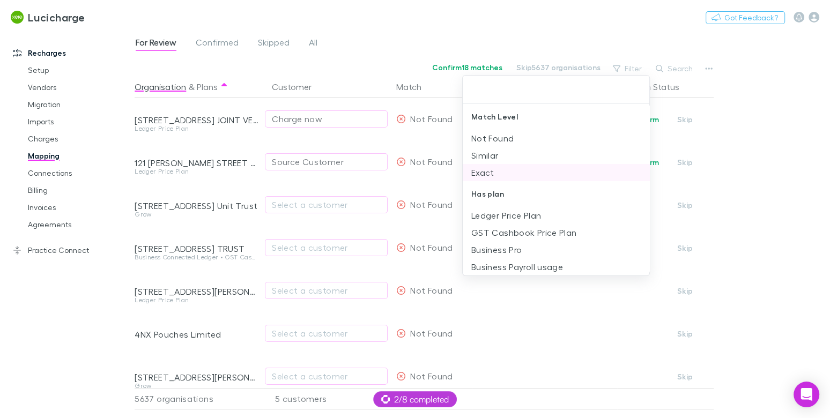
click at [530, 168] on li "Exact" at bounding box center [556, 172] width 187 height 17
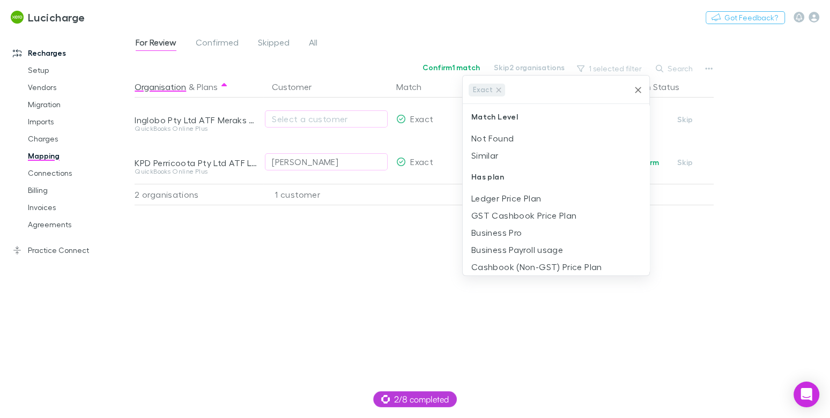
drag, startPoint x: 401, startPoint y: 47, endPoint x: 395, endPoint y: 53, distance: 8.7
click at [401, 47] on div at bounding box center [415, 209] width 830 height 418
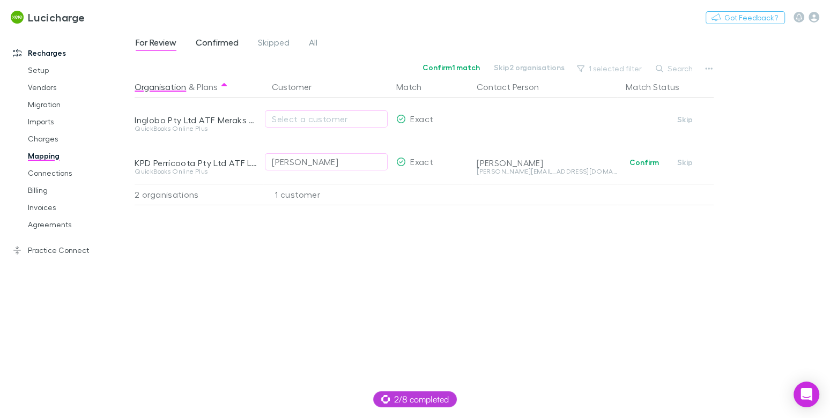
click at [221, 43] on span "Confirmed" at bounding box center [217, 44] width 43 height 14
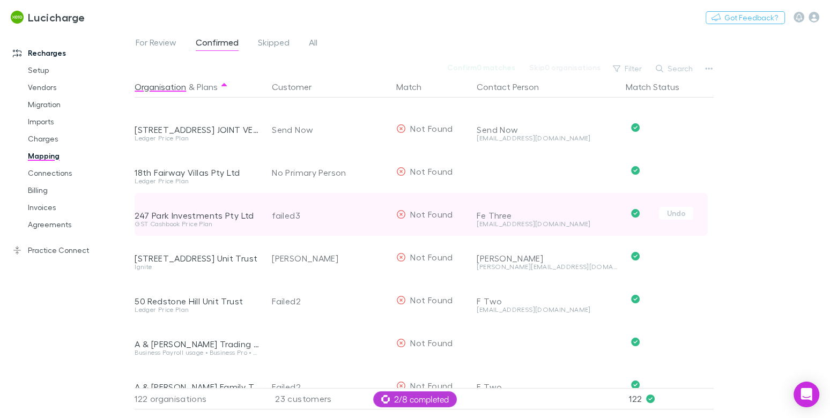
scroll to position [447, 0]
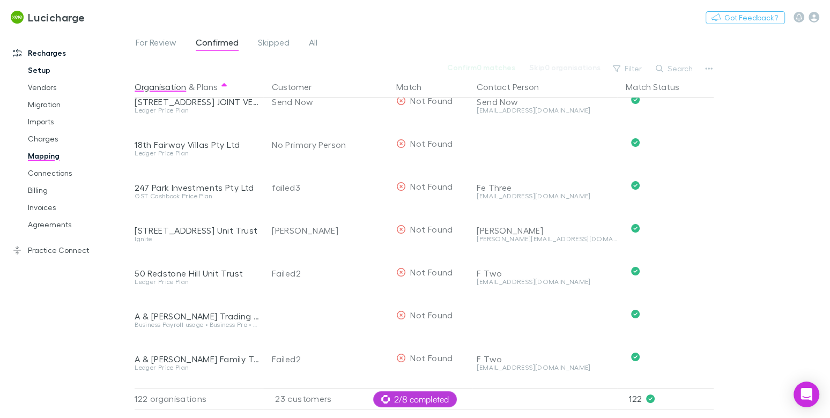
click at [51, 72] on link "Setup" at bounding box center [74, 70] width 115 height 17
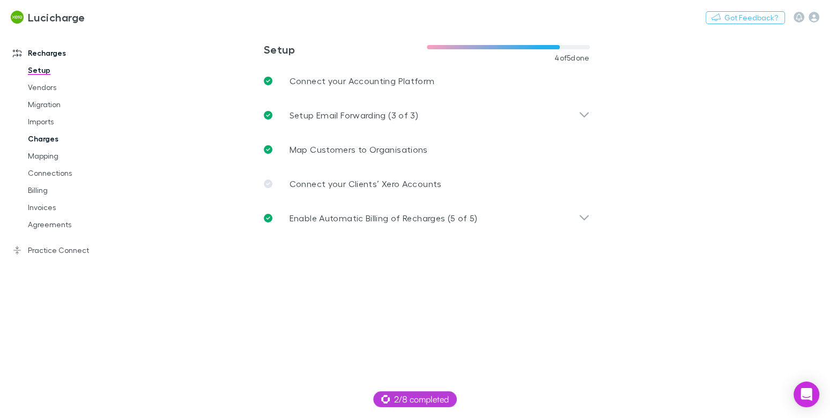
click at [45, 144] on link "Charges" at bounding box center [74, 138] width 115 height 17
click at [43, 140] on link "Charges" at bounding box center [74, 138] width 115 height 17
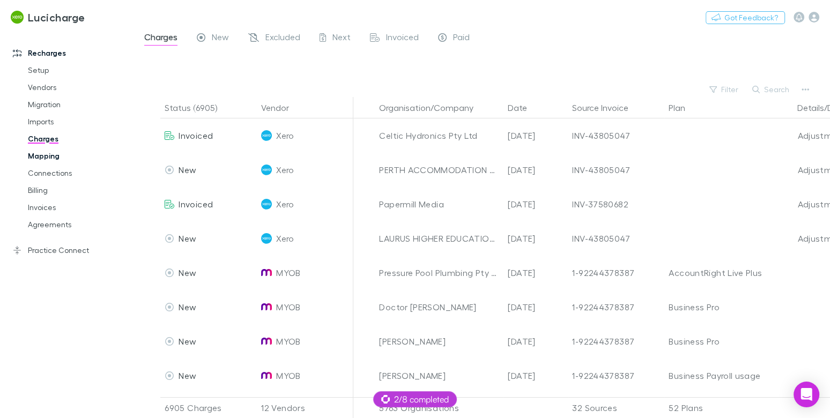
click at [57, 153] on link "Mapping" at bounding box center [74, 155] width 115 height 17
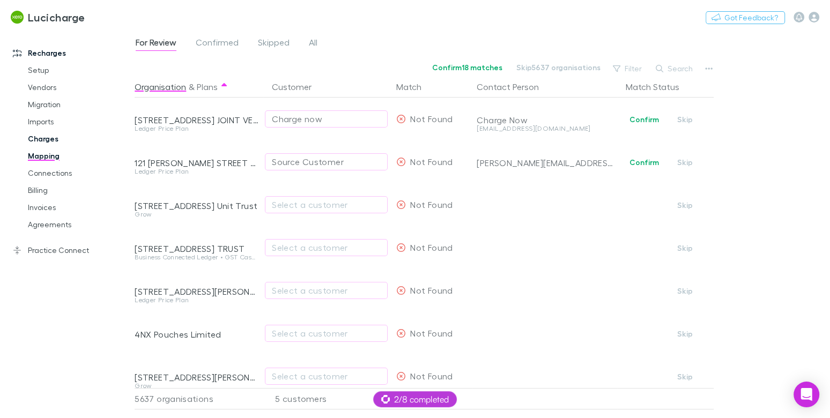
click at [47, 139] on link "Charges" at bounding box center [74, 138] width 115 height 17
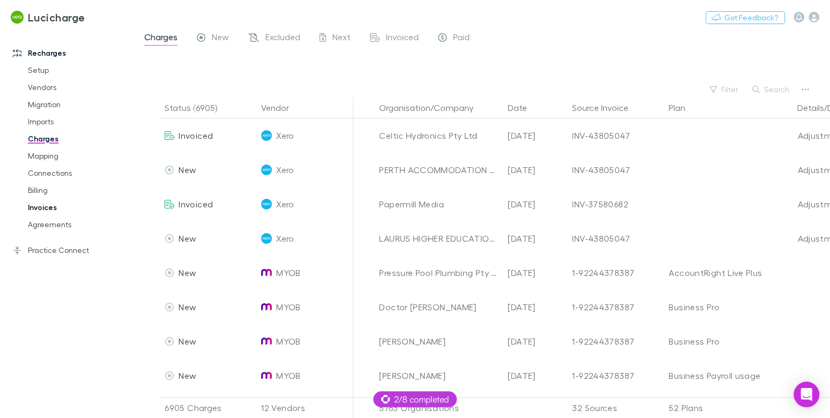
click at [34, 208] on link "Invoices" at bounding box center [74, 207] width 115 height 17
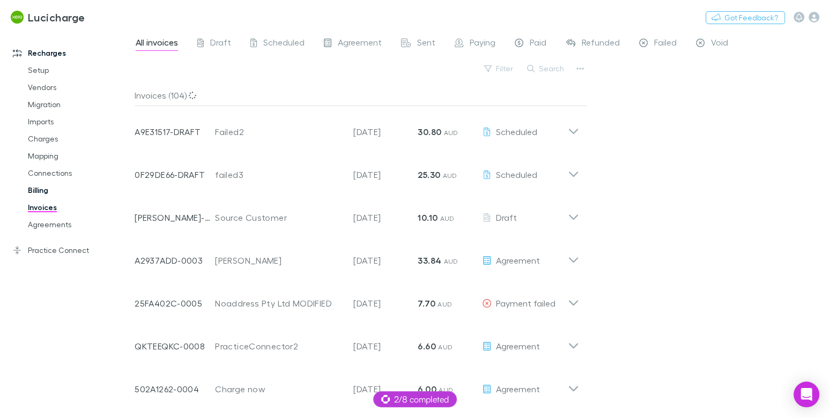
click at [43, 191] on link "Billing" at bounding box center [74, 190] width 115 height 17
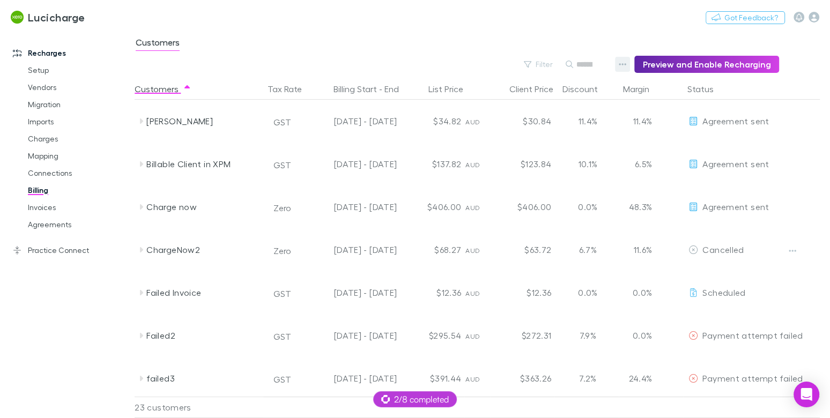
click at [621, 63] on button "button" at bounding box center [622, 64] width 15 height 15
click at [550, 101] on p "Discount Split" at bounding box center [562, 99] width 130 height 13
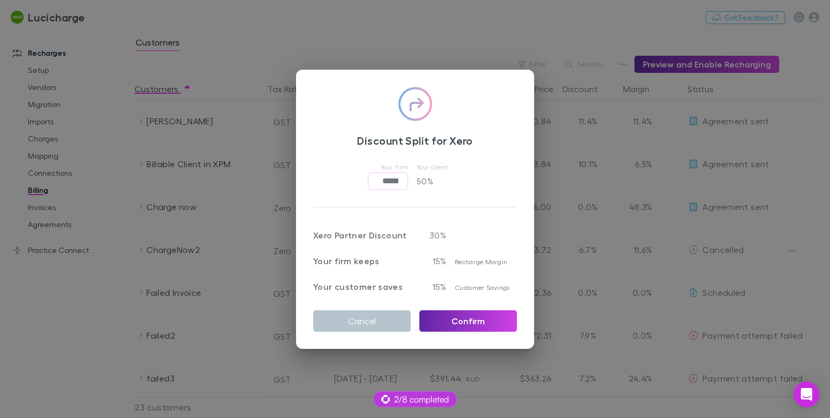
click at [501, 48] on div "Discount Split for Xero Your firm ***** ​ Your client 50 % Xero Partner Discoun…" at bounding box center [415, 209] width 830 height 418
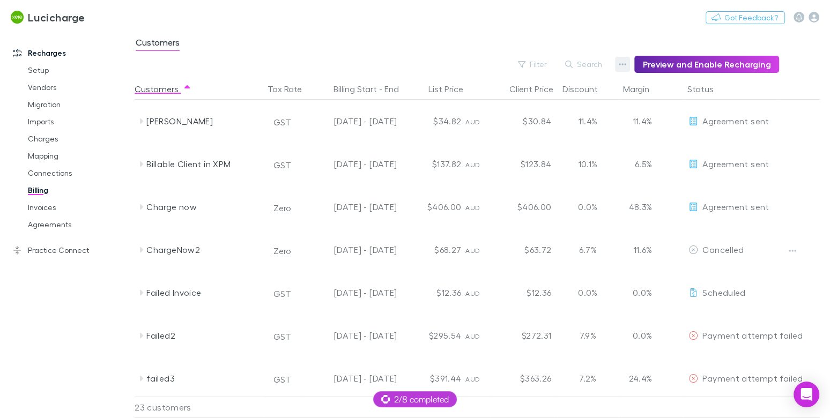
click at [622, 63] on button "button" at bounding box center [622, 64] width 15 height 15
click at [545, 114] on p "Admin Fee" at bounding box center [562, 118] width 130 height 13
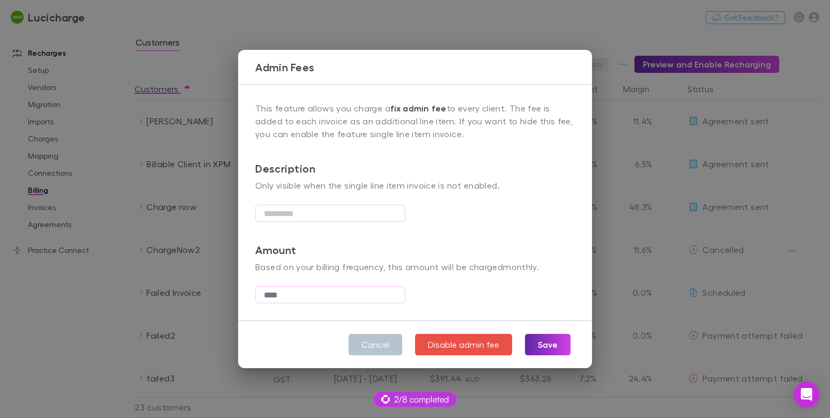
drag, startPoint x: 629, startPoint y: 55, endPoint x: 608, endPoint y: 60, distance: 21.1
click at [629, 55] on div "Admin Fees This feature allows you charge a fix admin fee to every client. The …" at bounding box center [415, 209] width 830 height 418
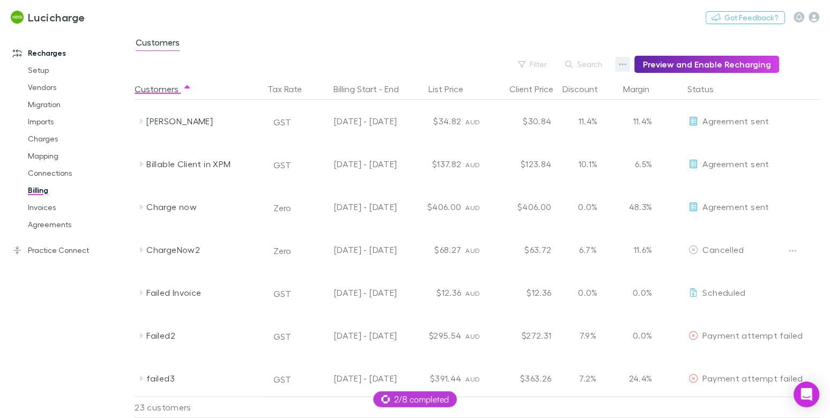
click at [626, 62] on icon "button" at bounding box center [623, 64] width 8 height 9
click at [535, 99] on p "Discount Split" at bounding box center [562, 99] width 130 height 13
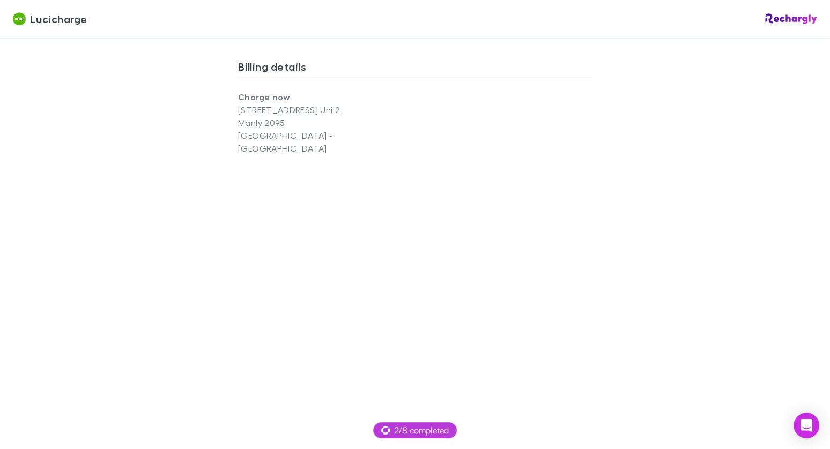
scroll to position [830, 0]
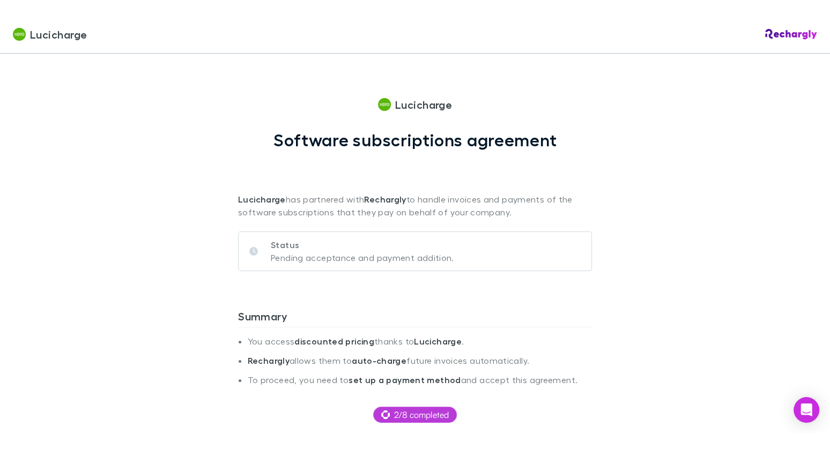
scroll to position [830, 0]
